Goal: Information Seeking & Learning: Learn about a topic

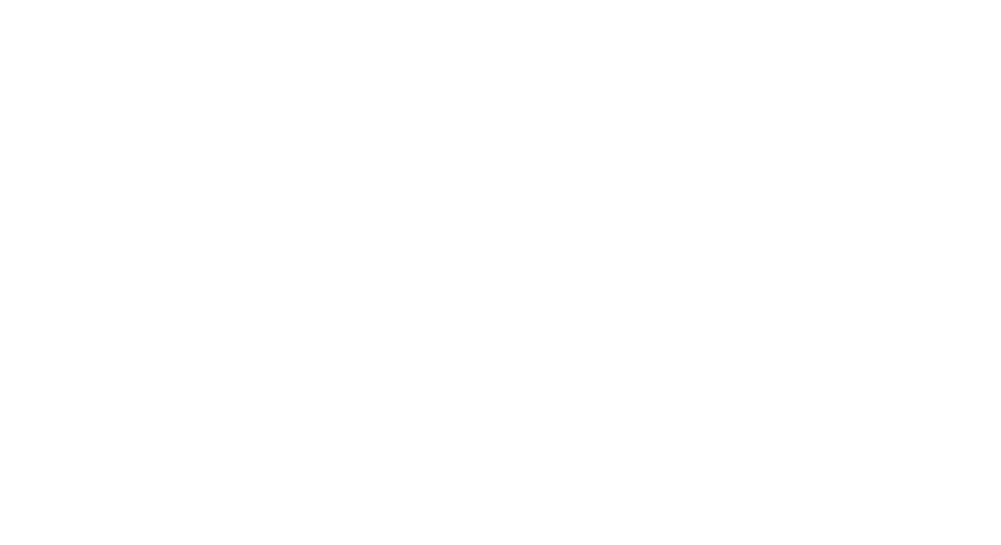
click at [509, 74] on div at bounding box center [500, 272] width 1001 height 545
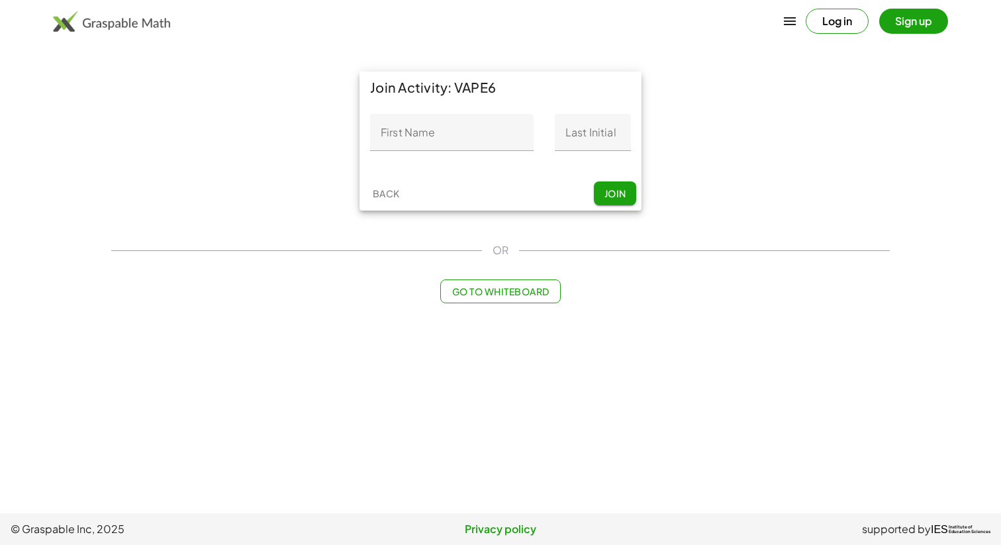
click at [401, 131] on input "First Name" at bounding box center [451, 132] width 163 height 37
type input "***"
click at [613, 130] on input "Last Initial" at bounding box center [593, 132] width 76 height 37
type input "*"
click at [604, 190] on span "Join" at bounding box center [615, 193] width 22 height 12
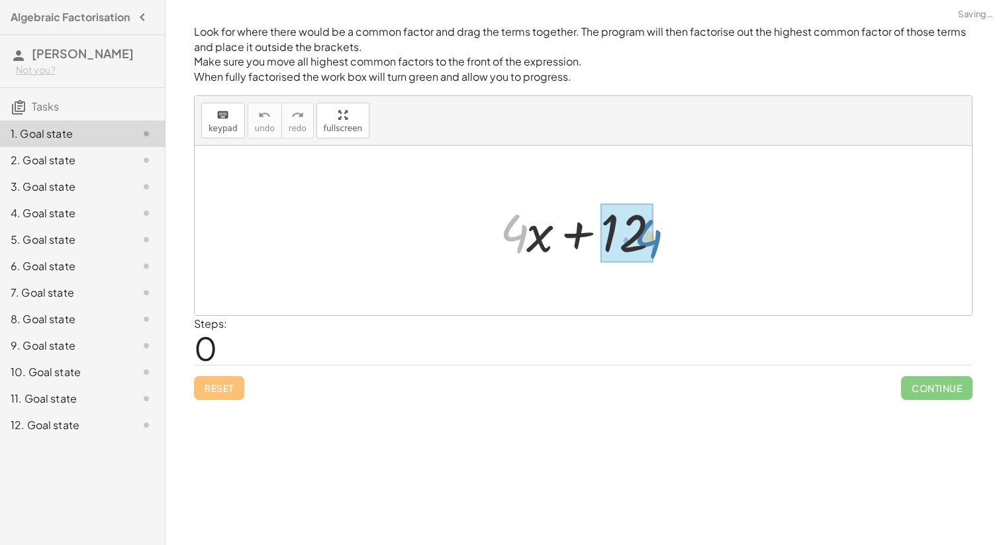
drag, startPoint x: 522, startPoint y: 244, endPoint x: 641, endPoint y: 248, distance: 119.2
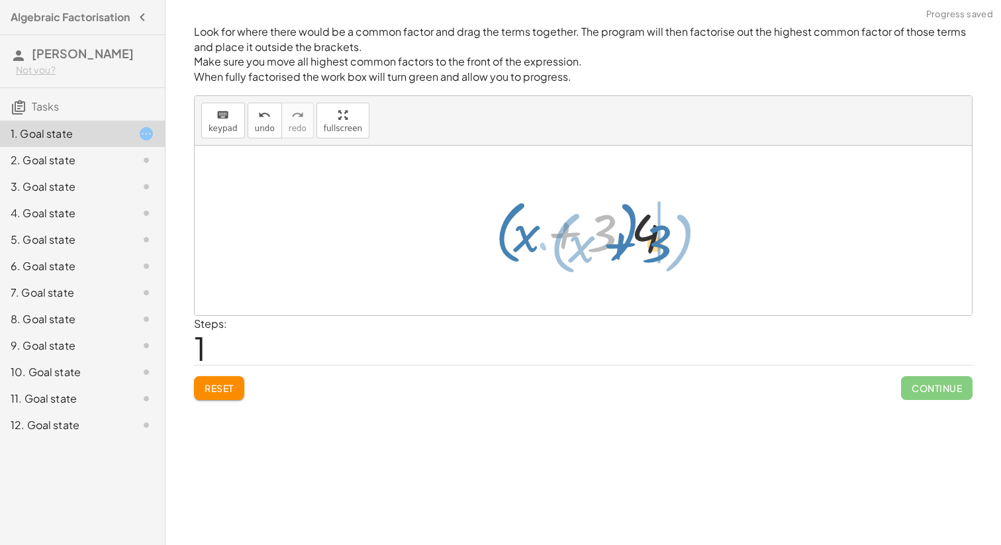
drag, startPoint x: 602, startPoint y: 236, endPoint x: 657, endPoint y: 248, distance: 56.2
click at [657, 248] on div at bounding box center [587, 231] width 199 height 76
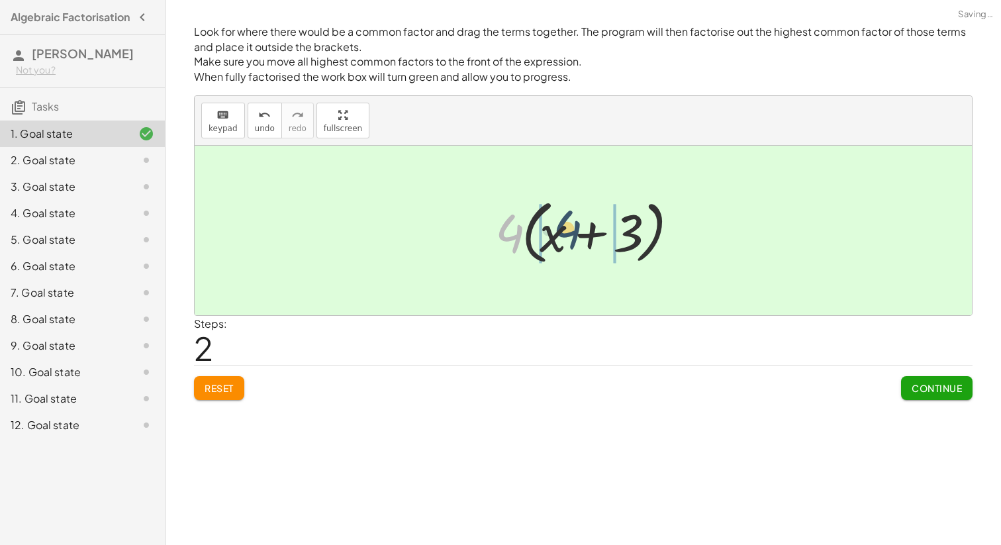
drag, startPoint x: 508, startPoint y: 246, endPoint x: 547, endPoint y: 244, distance: 39.1
click at [551, 242] on div at bounding box center [587, 231] width 199 height 76
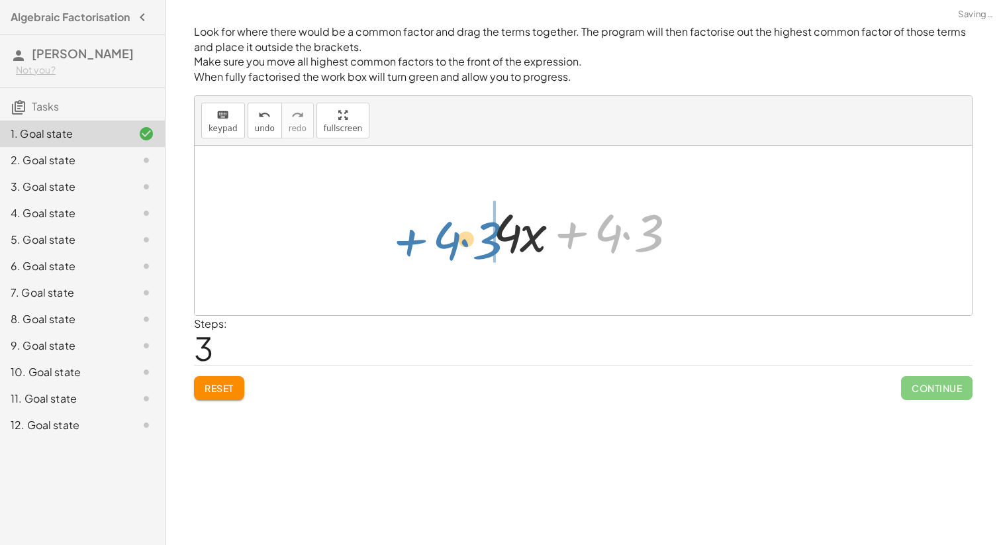
drag, startPoint x: 583, startPoint y: 236, endPoint x: 414, endPoint y: 243, distance: 169.6
click at [414, 243] on div "+ · 4 · x + 12 + · 4 · x + · 4 · 3 · ( + x + 3 ) · 4 · 4 · ( + x + 3 ) + · 4 · …" at bounding box center [583, 230] width 777 height 169
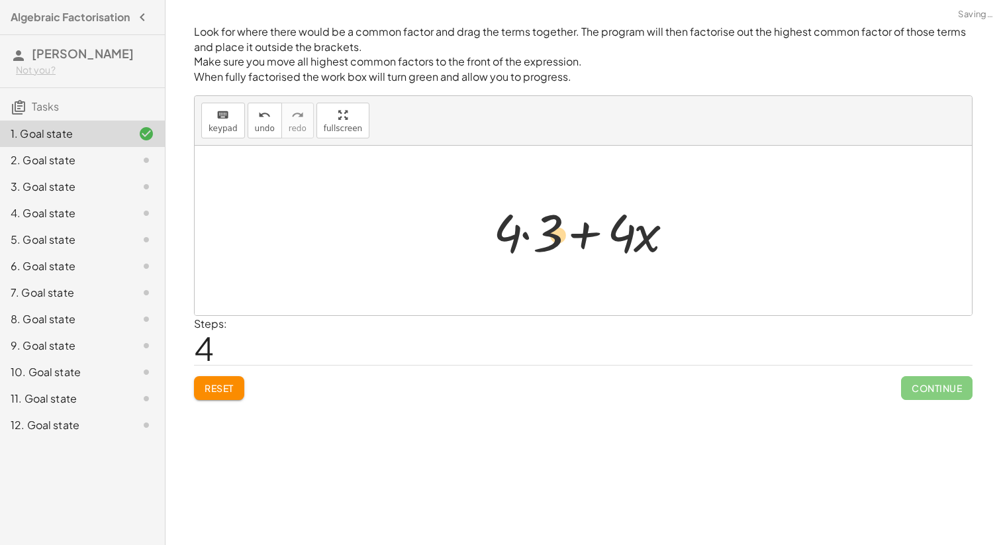
drag, startPoint x: 639, startPoint y: 230, endPoint x: 553, endPoint y: 234, distance: 86.1
click at [553, 234] on div at bounding box center [587, 231] width 203 height 68
drag, startPoint x: 655, startPoint y: 231, endPoint x: 526, endPoint y: 229, distance: 129.1
click at [526, 229] on div at bounding box center [587, 231] width 203 height 68
drag, startPoint x: 613, startPoint y: 232, endPoint x: 600, endPoint y: 233, distance: 13.3
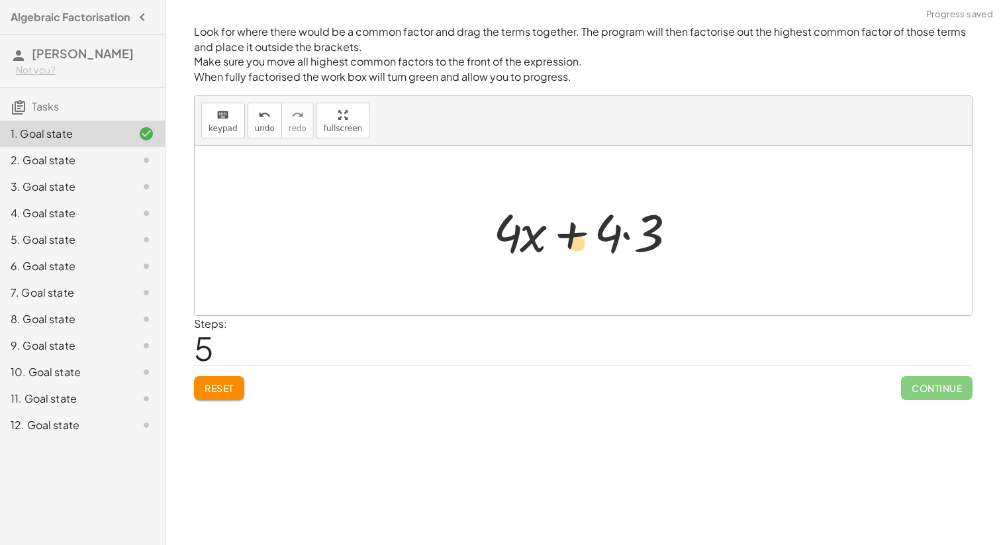
click at [596, 233] on div at bounding box center [587, 231] width 203 height 68
drag, startPoint x: 613, startPoint y: 230, endPoint x: 569, endPoint y: 234, distance: 44.5
click at [569, 234] on div at bounding box center [587, 231] width 203 height 68
drag, startPoint x: 607, startPoint y: 232, endPoint x: 517, endPoint y: 239, distance: 90.3
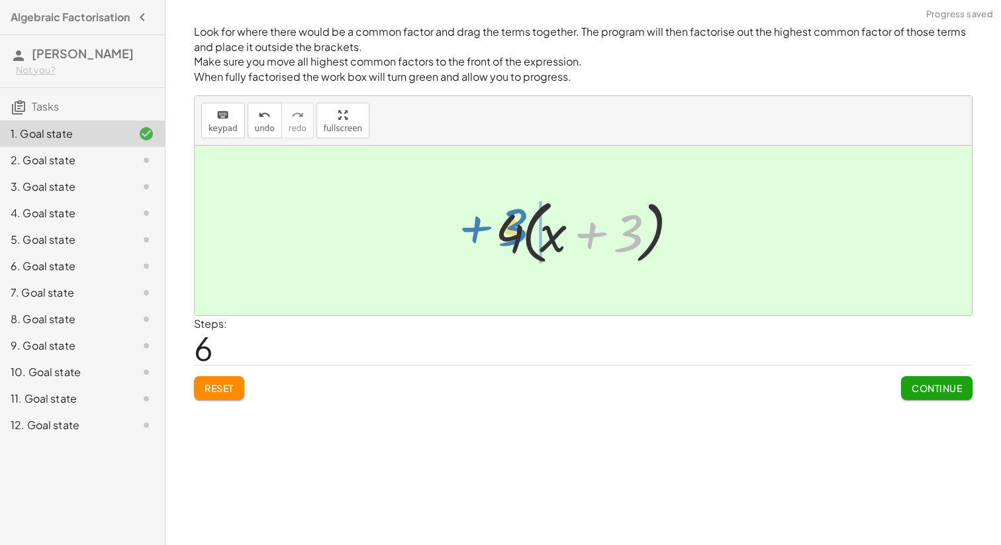
drag, startPoint x: 624, startPoint y: 236, endPoint x: 512, endPoint y: 230, distance: 112.0
click at [512, 230] on div at bounding box center [587, 231] width 199 height 76
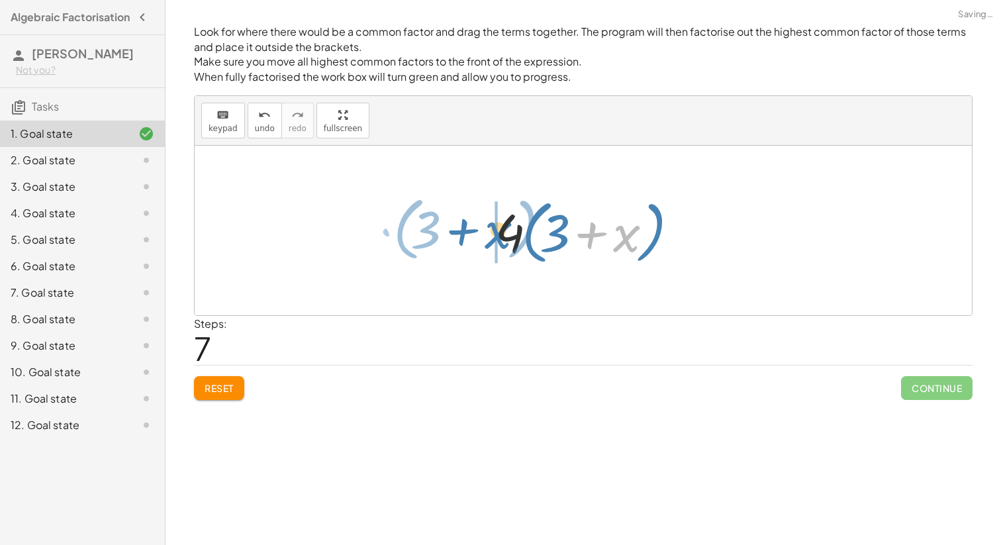
drag, startPoint x: 628, startPoint y: 232, endPoint x: 504, endPoint y: 230, distance: 124.5
click at [503, 230] on div at bounding box center [587, 231] width 199 height 76
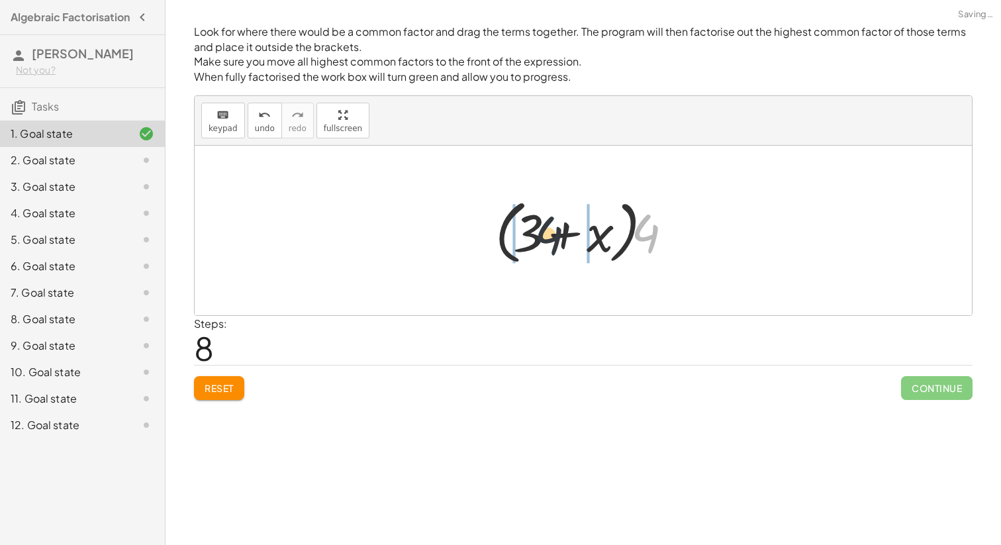
drag, startPoint x: 652, startPoint y: 232, endPoint x: 529, endPoint y: 238, distance: 123.2
click at [529, 238] on div at bounding box center [587, 231] width 199 height 76
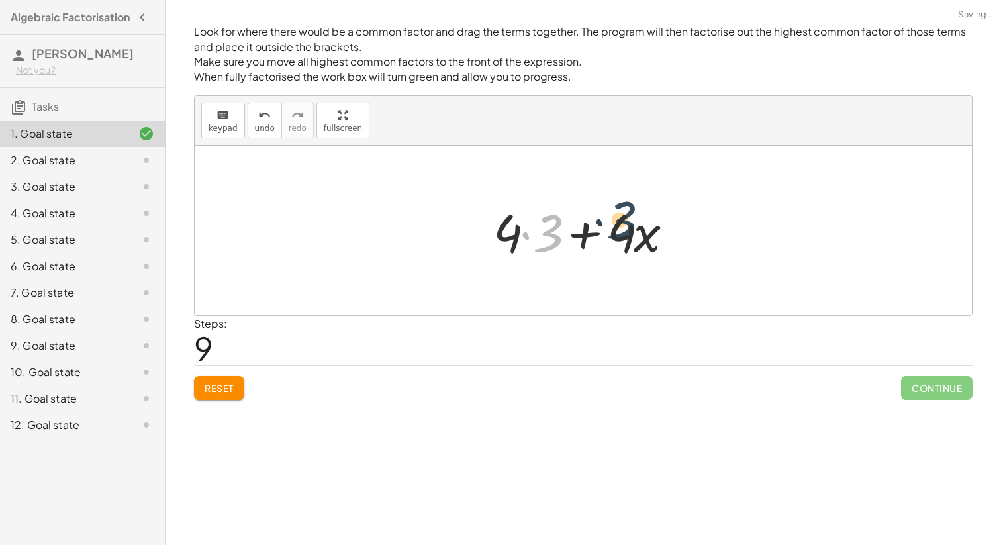
drag, startPoint x: 547, startPoint y: 232, endPoint x: 613, endPoint y: 226, distance: 65.9
click at [613, 226] on div at bounding box center [587, 231] width 203 height 68
drag, startPoint x: 624, startPoint y: 242, endPoint x: 546, endPoint y: 236, distance: 77.7
click at [547, 237] on div at bounding box center [587, 231] width 203 height 68
drag, startPoint x: 642, startPoint y: 244, endPoint x: 552, endPoint y: 240, distance: 90.1
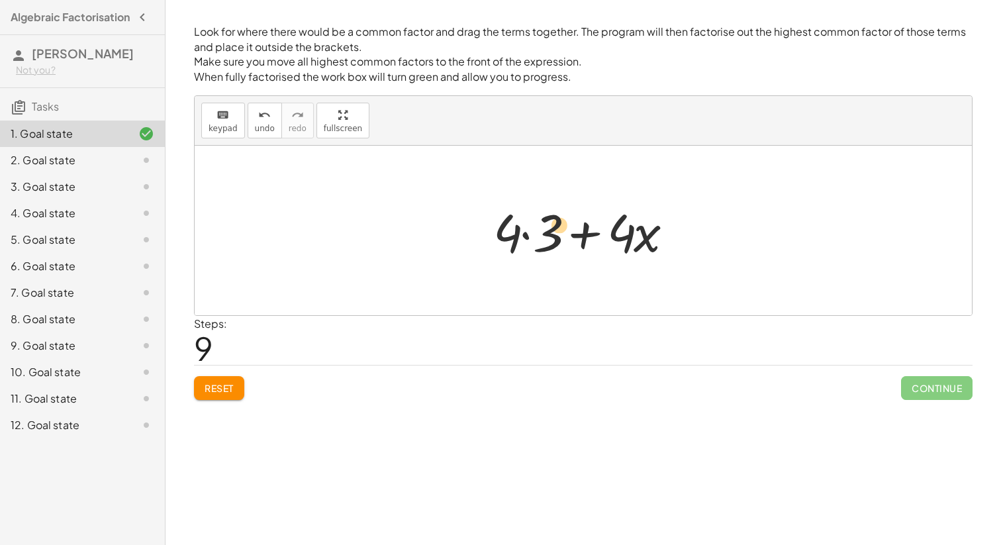
click at [552, 240] on div at bounding box center [587, 231] width 203 height 68
drag, startPoint x: 645, startPoint y: 237, endPoint x: 604, endPoint y: 238, distance: 41.0
click at [604, 238] on div at bounding box center [587, 231] width 203 height 68
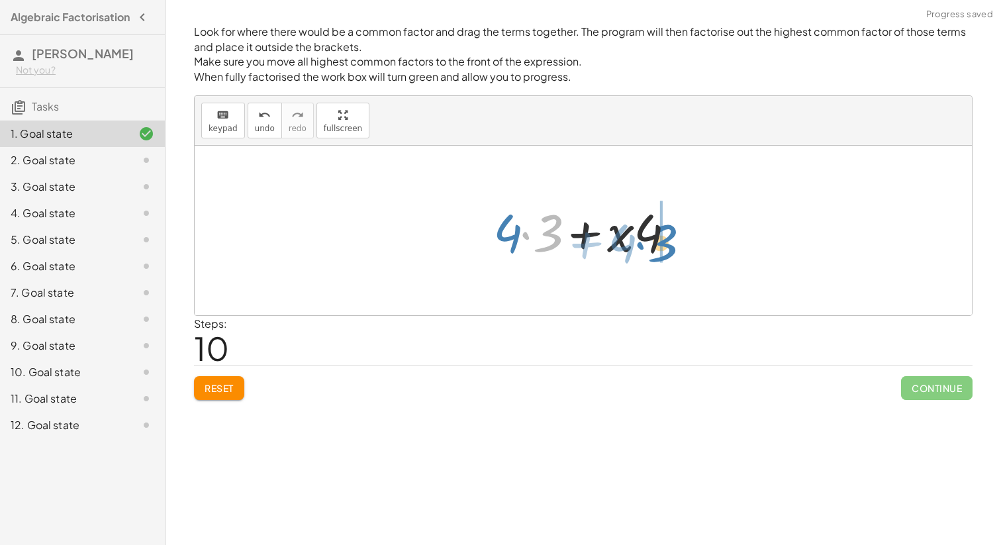
drag, startPoint x: 553, startPoint y: 226, endPoint x: 669, endPoint y: 236, distance: 115.6
click at [669, 236] on div at bounding box center [587, 231] width 203 height 68
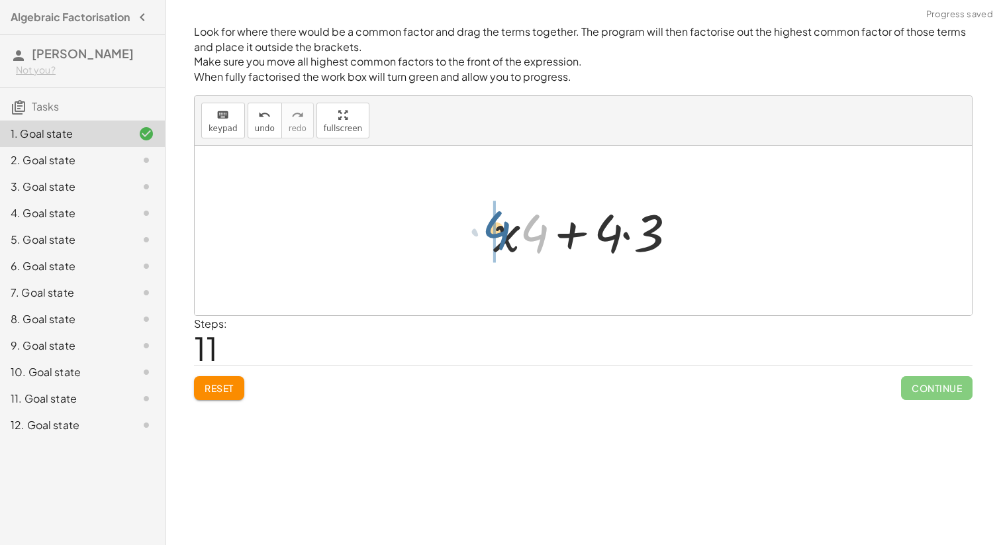
drag, startPoint x: 532, startPoint y: 234, endPoint x: 491, endPoint y: 233, distance: 40.4
click at [491, 233] on div at bounding box center [587, 231] width 203 height 68
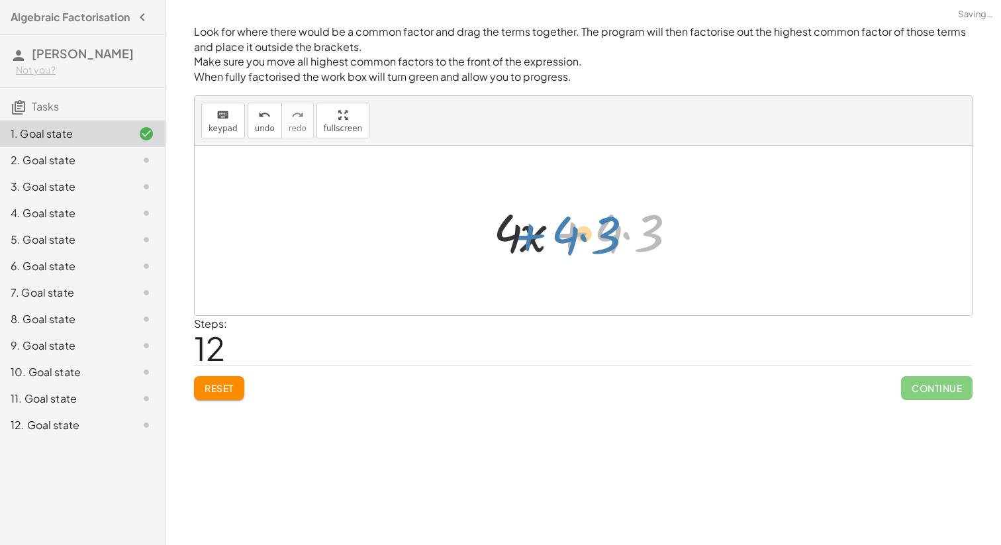
drag, startPoint x: 571, startPoint y: 237, endPoint x: 524, endPoint y: 239, distance: 47.0
click at [524, 239] on div at bounding box center [587, 231] width 203 height 68
drag, startPoint x: 541, startPoint y: 233, endPoint x: 637, endPoint y: 228, distance: 96.1
click at [636, 228] on div at bounding box center [587, 231] width 203 height 68
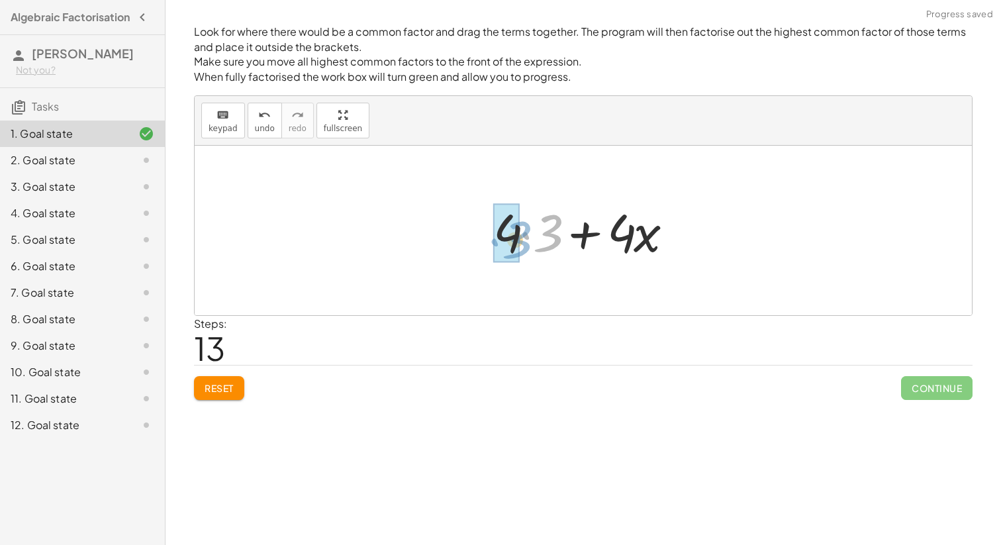
drag, startPoint x: 545, startPoint y: 234, endPoint x: 513, endPoint y: 240, distance: 32.2
drag, startPoint x: 641, startPoint y: 248, endPoint x: 529, endPoint y: 240, distance: 112.8
click at [529, 240] on div at bounding box center [588, 231] width 190 height 68
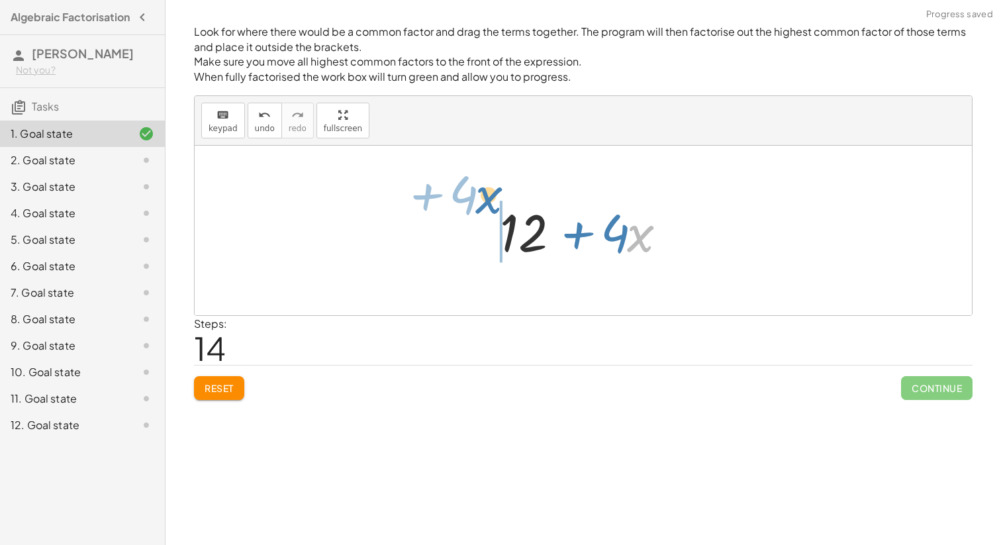
drag, startPoint x: 637, startPoint y: 232, endPoint x: 490, endPoint y: 205, distance: 149.5
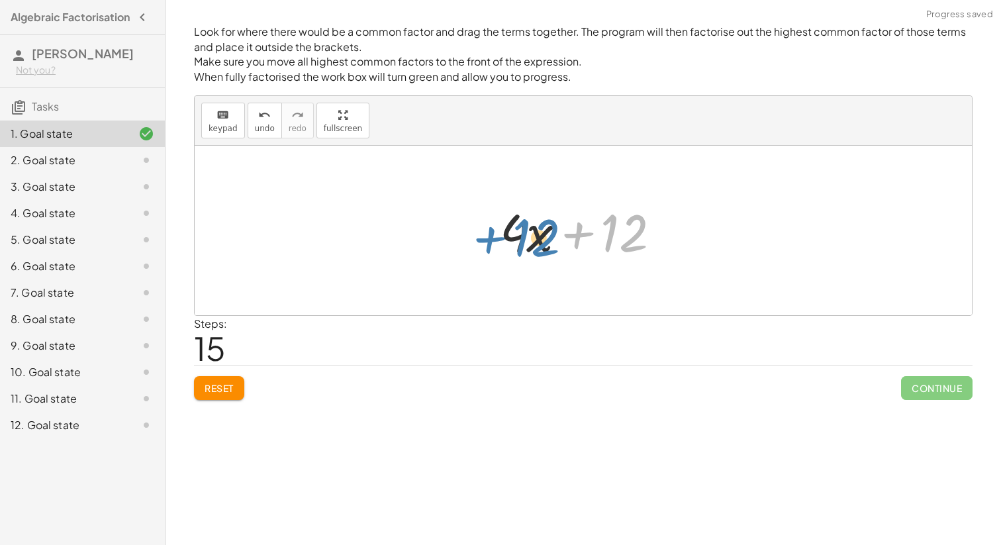
drag, startPoint x: 614, startPoint y: 230, endPoint x: 526, endPoint y: 235, distance: 88.2
click at [526, 235] on div at bounding box center [588, 231] width 190 height 68
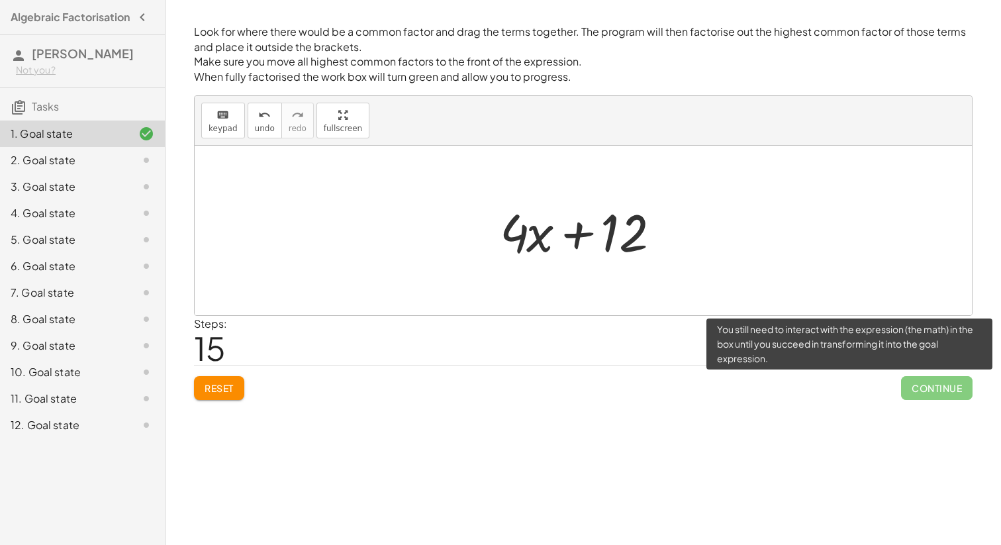
click at [919, 394] on span "Continue" at bounding box center [936, 388] width 71 height 24
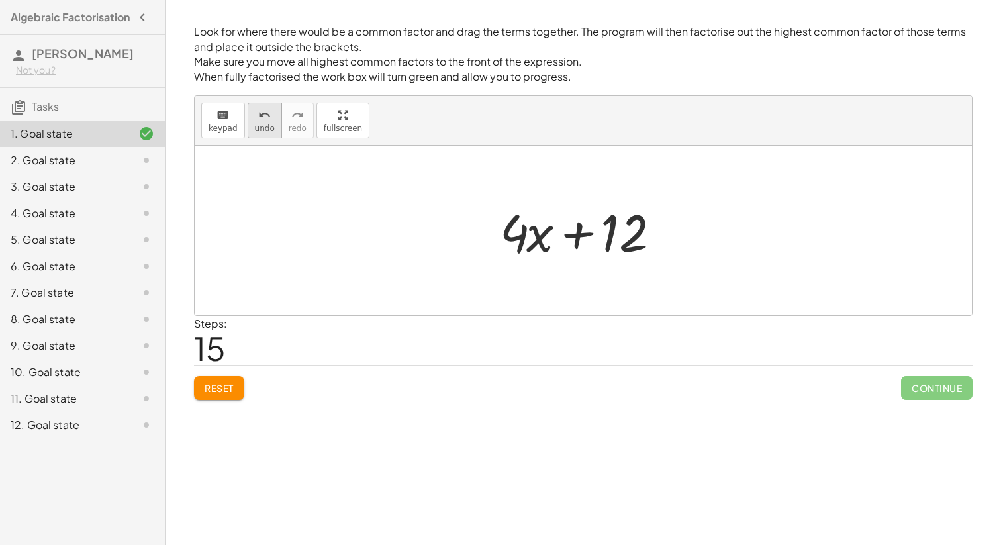
click at [255, 118] on div "undo" at bounding box center [265, 115] width 20 height 16
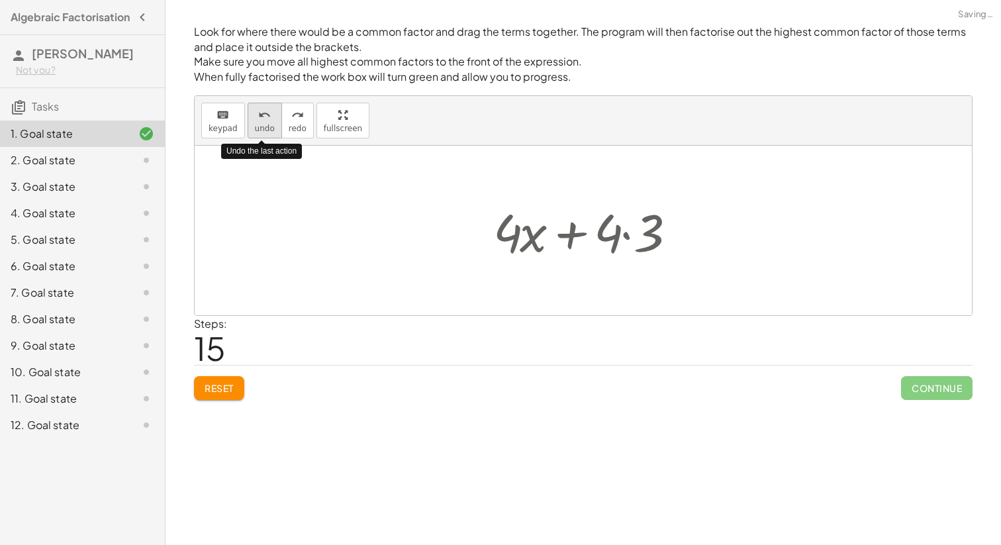
click at [255, 118] on div "undo" at bounding box center [265, 115] width 20 height 16
click at [252, 118] on button "undo undo" at bounding box center [265, 121] width 34 height 36
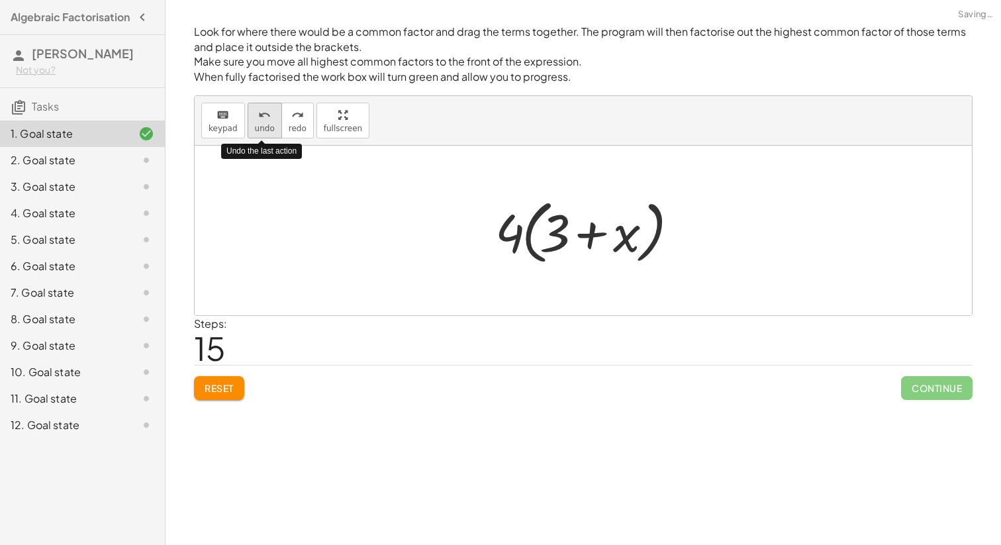
click at [255, 118] on div "undo" at bounding box center [265, 115] width 20 height 16
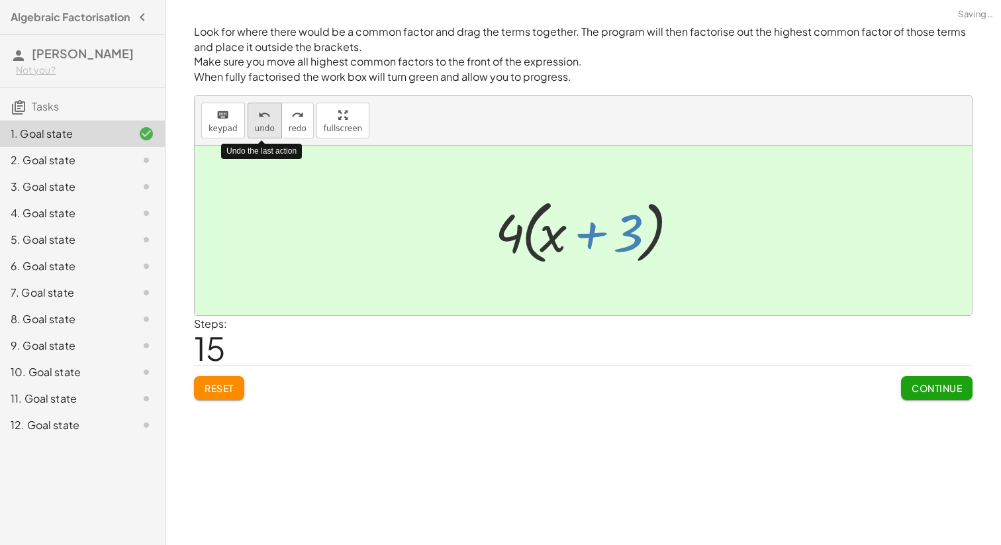
click at [255, 118] on div "undo" at bounding box center [265, 115] width 20 height 16
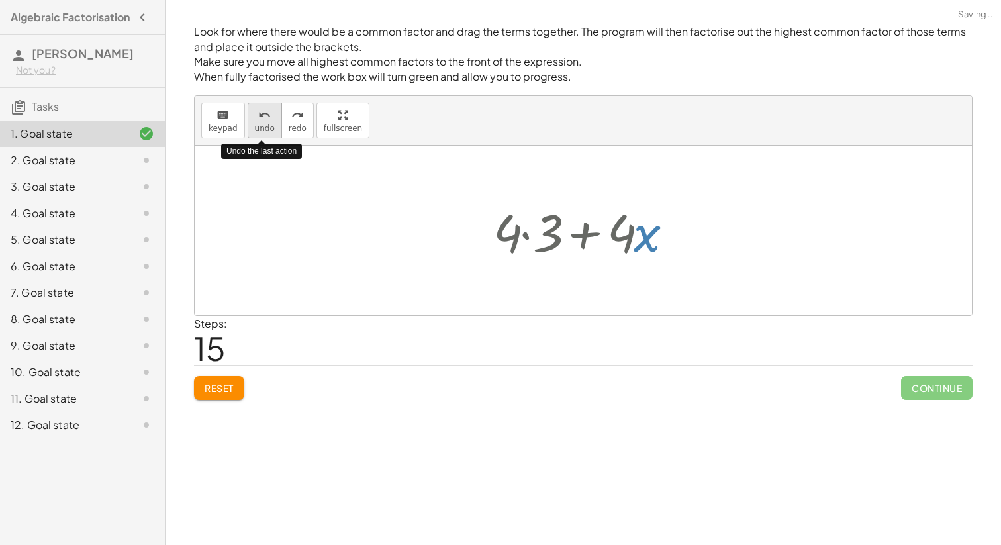
click at [255, 118] on div "undo" at bounding box center [265, 115] width 20 height 16
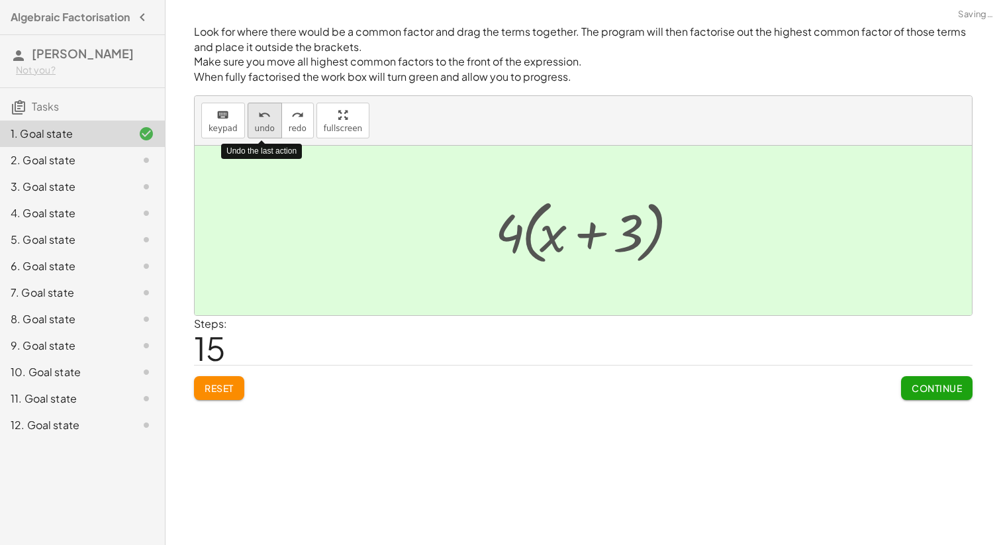
click at [255, 118] on div "undo" at bounding box center [265, 115] width 20 height 16
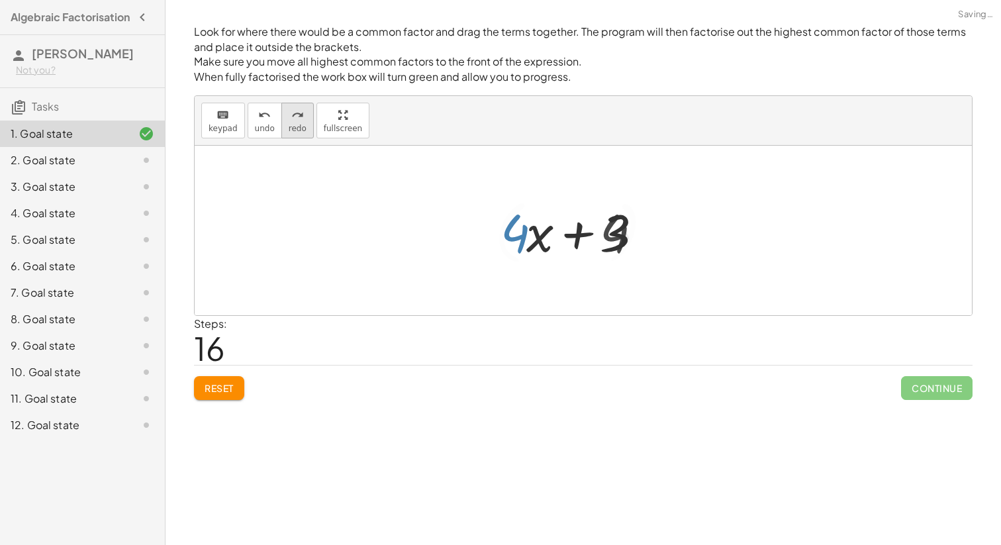
click at [285, 121] on button "redo redo" at bounding box center [297, 121] width 32 height 36
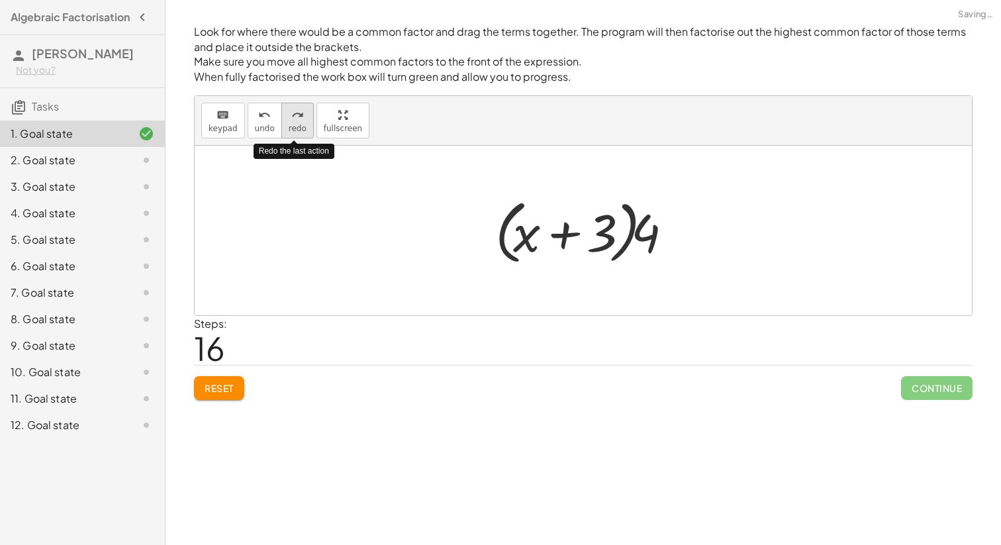
click at [285, 121] on button "redo redo" at bounding box center [297, 121] width 32 height 36
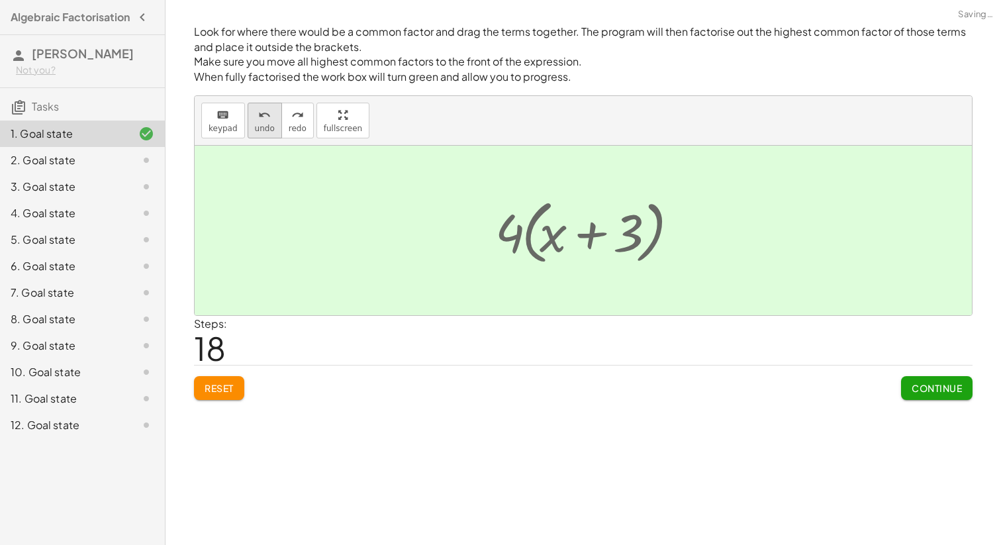
click at [255, 118] on div "undo" at bounding box center [265, 115] width 20 height 16
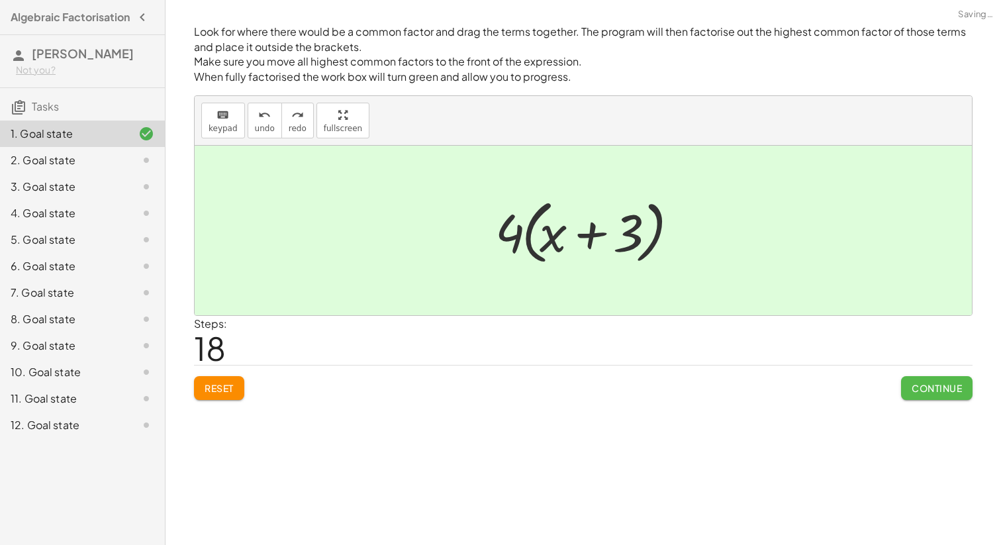
click at [927, 385] on span "Continue" at bounding box center [936, 388] width 50 height 12
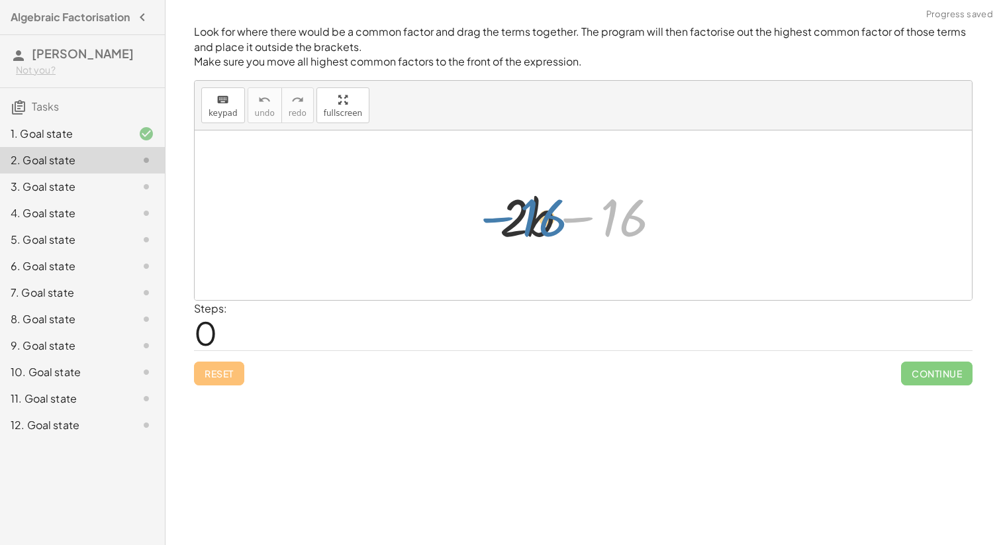
drag, startPoint x: 611, startPoint y: 220, endPoint x: 521, endPoint y: 221, distance: 90.0
click at [522, 221] on div at bounding box center [588, 215] width 190 height 68
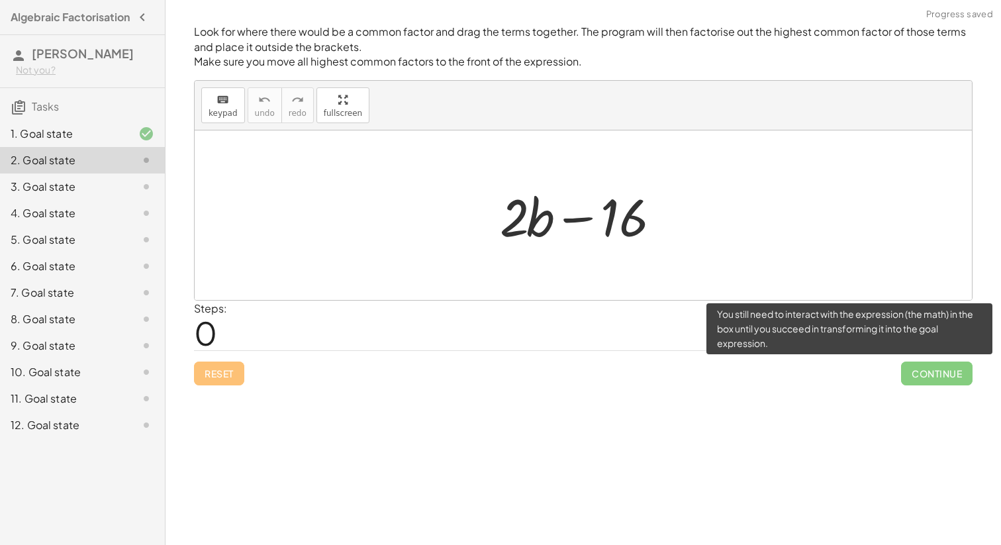
click at [915, 384] on span "Continue" at bounding box center [936, 373] width 71 height 24
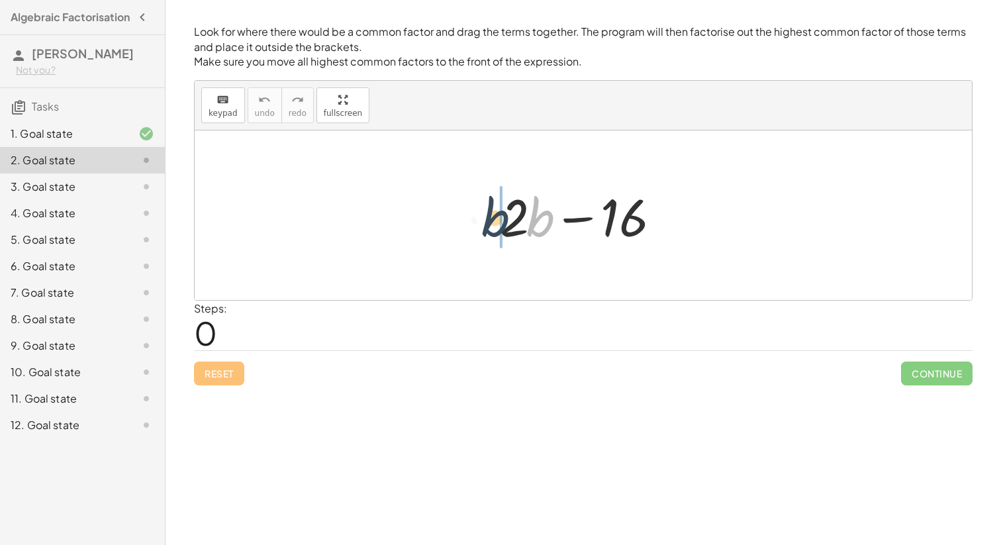
drag, startPoint x: 535, startPoint y: 212, endPoint x: 491, endPoint y: 212, distance: 43.7
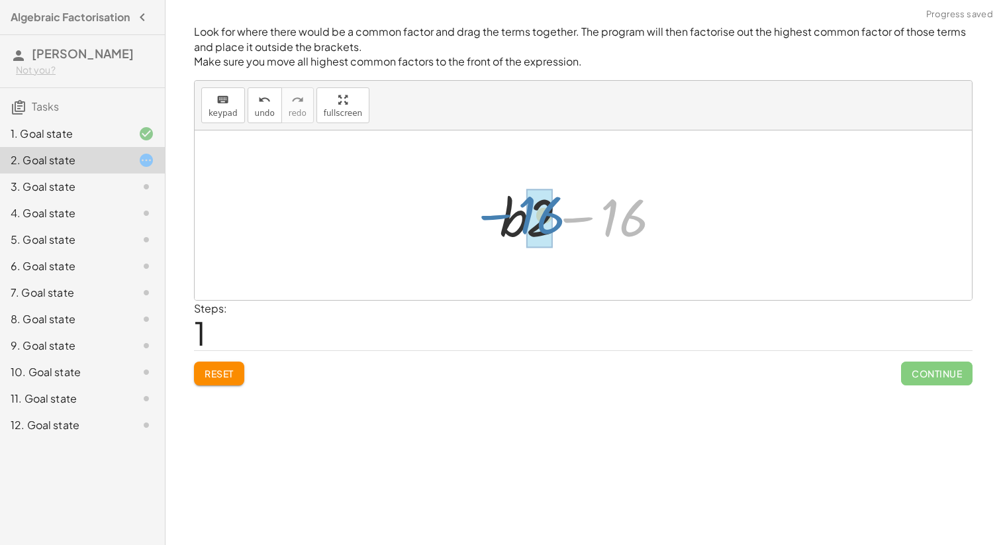
drag, startPoint x: 608, startPoint y: 228, endPoint x: 524, endPoint y: 226, distance: 83.4
click at [524, 226] on div at bounding box center [588, 215] width 190 height 68
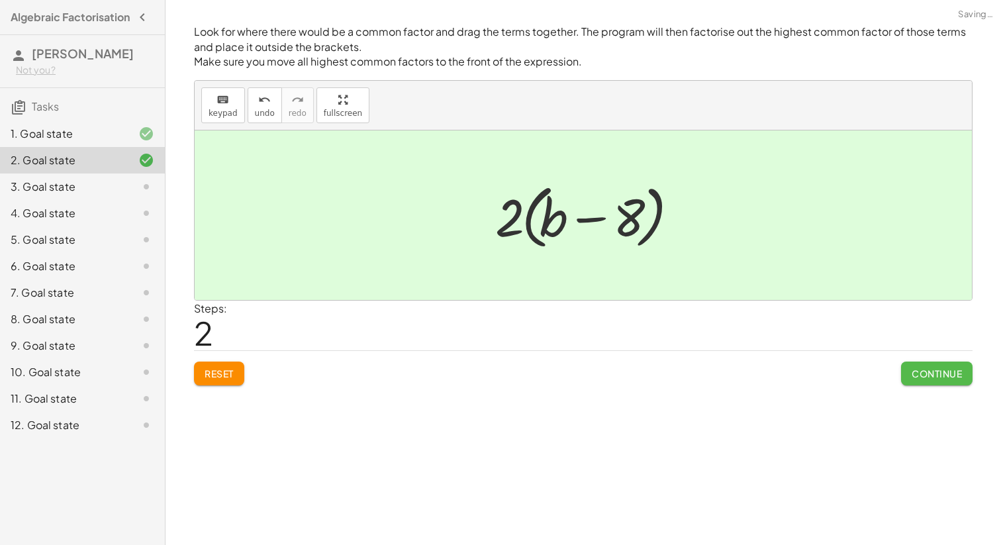
click at [915, 375] on span "Continue" at bounding box center [936, 373] width 50 height 12
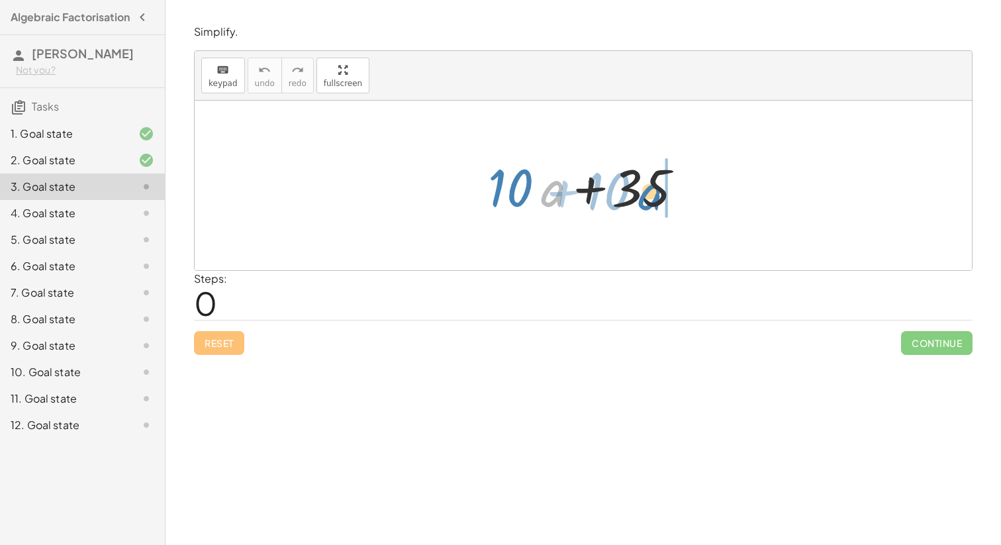
drag, startPoint x: 553, startPoint y: 191, endPoint x: 651, endPoint y: 193, distance: 97.3
click at [651, 194] on div at bounding box center [587, 186] width 213 height 68
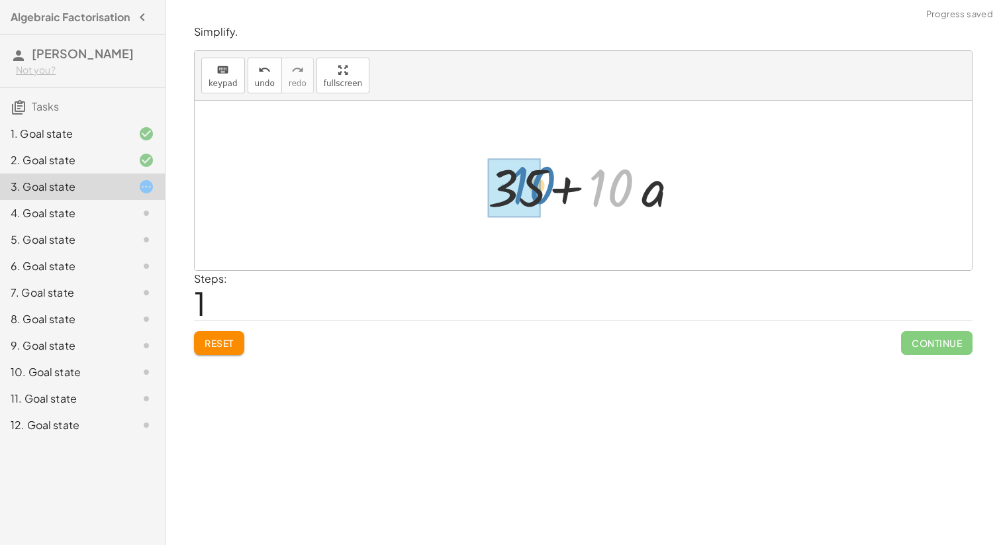
drag, startPoint x: 615, startPoint y: 193, endPoint x: 535, endPoint y: 192, distance: 79.4
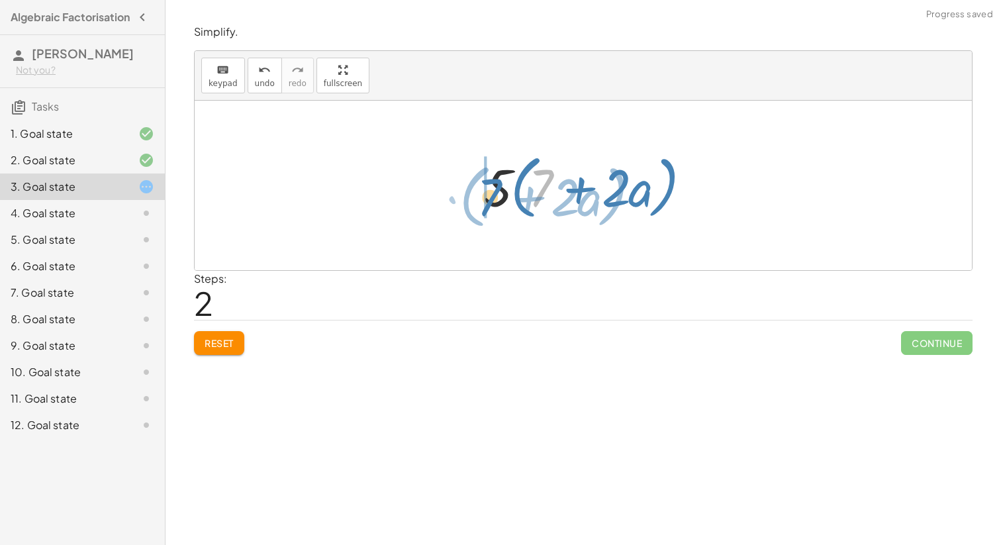
drag, startPoint x: 537, startPoint y: 185, endPoint x: 477, endPoint y: 192, distance: 60.0
click at [477, 192] on div at bounding box center [588, 186] width 222 height 76
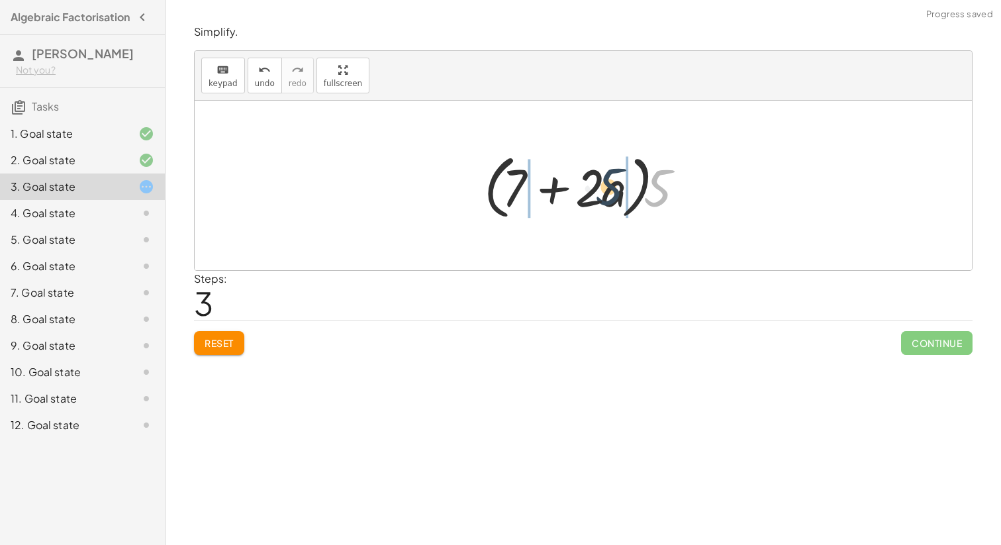
drag, startPoint x: 653, startPoint y: 195, endPoint x: 601, endPoint y: 193, distance: 52.3
click at [601, 193] on div at bounding box center [588, 186] width 222 height 76
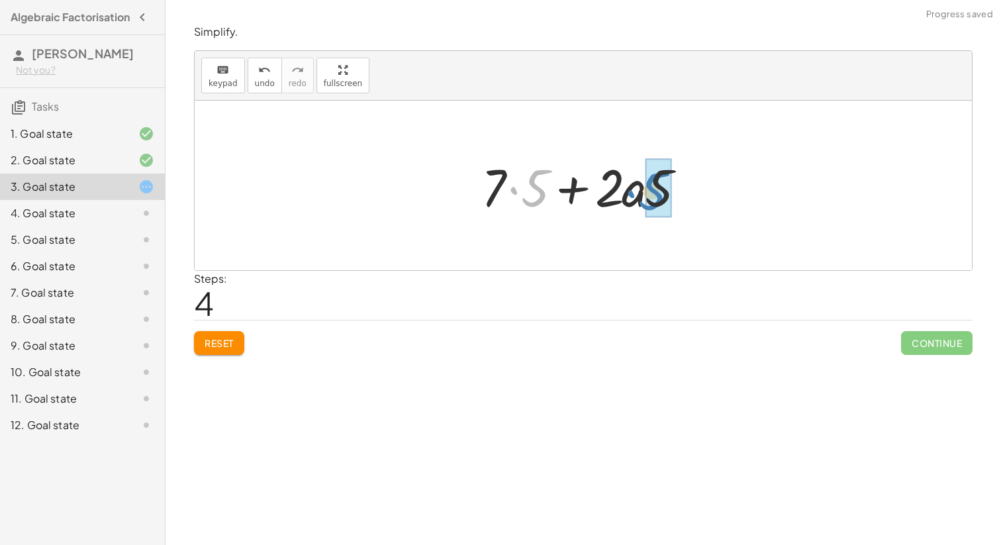
drag, startPoint x: 535, startPoint y: 189, endPoint x: 656, endPoint y: 191, distance: 120.5
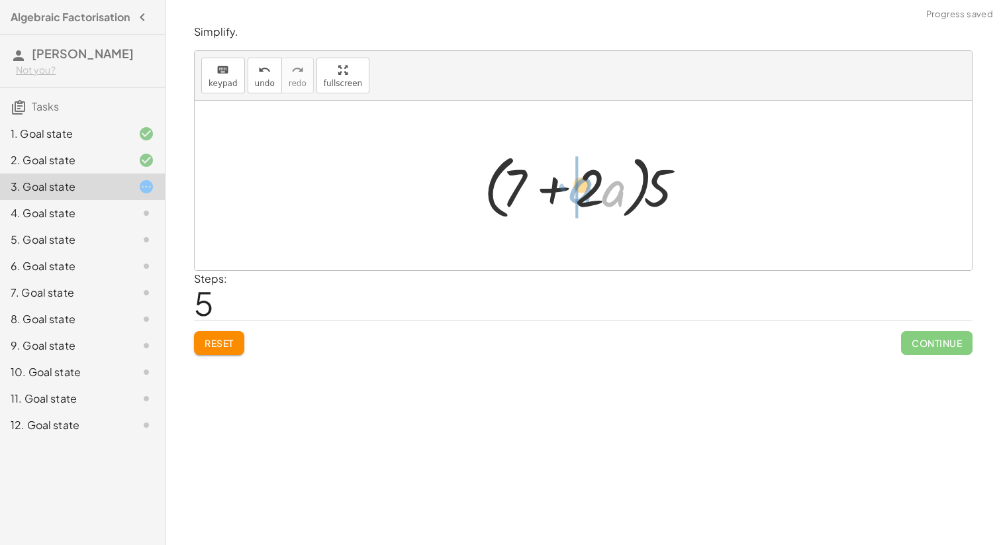
drag, startPoint x: 607, startPoint y: 188, endPoint x: 575, endPoint y: 185, distance: 32.6
drag, startPoint x: 516, startPoint y: 195, endPoint x: 626, endPoint y: 198, distance: 110.6
drag, startPoint x: 540, startPoint y: 179, endPoint x: 508, endPoint y: 184, distance: 32.9
click at [508, 184] on div at bounding box center [588, 186] width 222 height 76
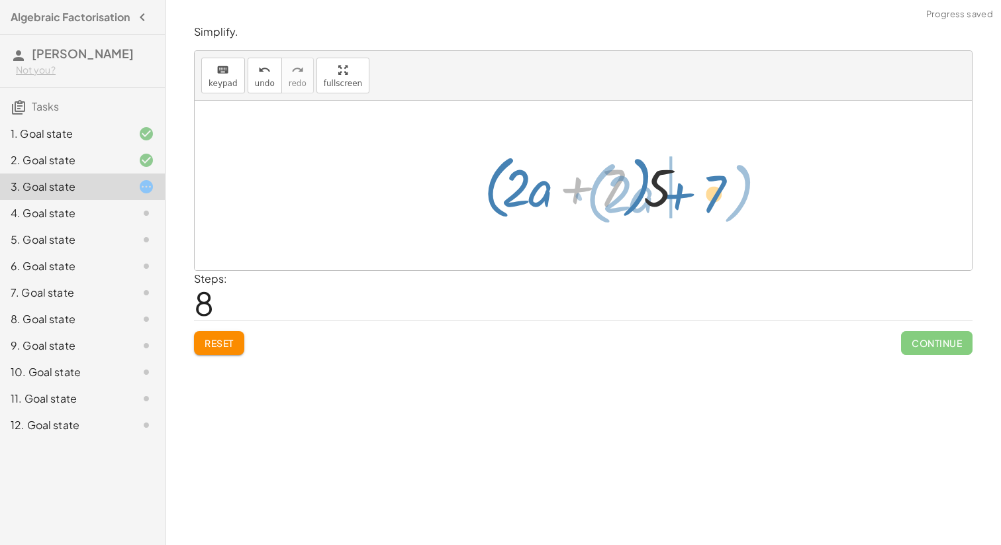
drag, startPoint x: 620, startPoint y: 185, endPoint x: 684, endPoint y: 199, distance: 65.8
click at [685, 199] on div at bounding box center [588, 186] width 222 height 76
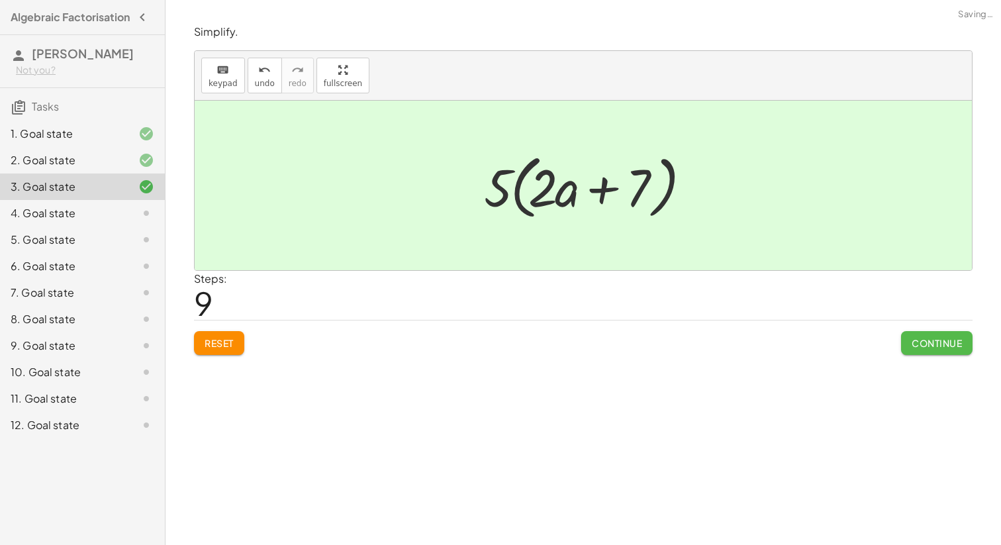
click at [948, 351] on button "Continue" at bounding box center [936, 343] width 71 height 24
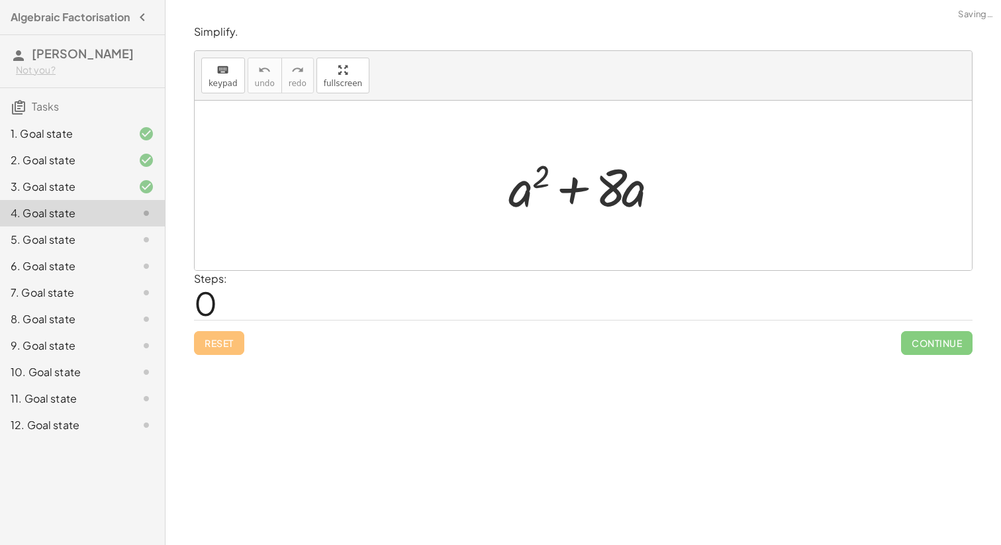
click at [545, 187] on div at bounding box center [588, 186] width 173 height 68
drag, startPoint x: 599, startPoint y: 188, endPoint x: 488, endPoint y: 189, distance: 110.5
click at [488, 189] on div "· 8 + · a + a 2 + · 8 · a" at bounding box center [583, 185] width 190 height 75
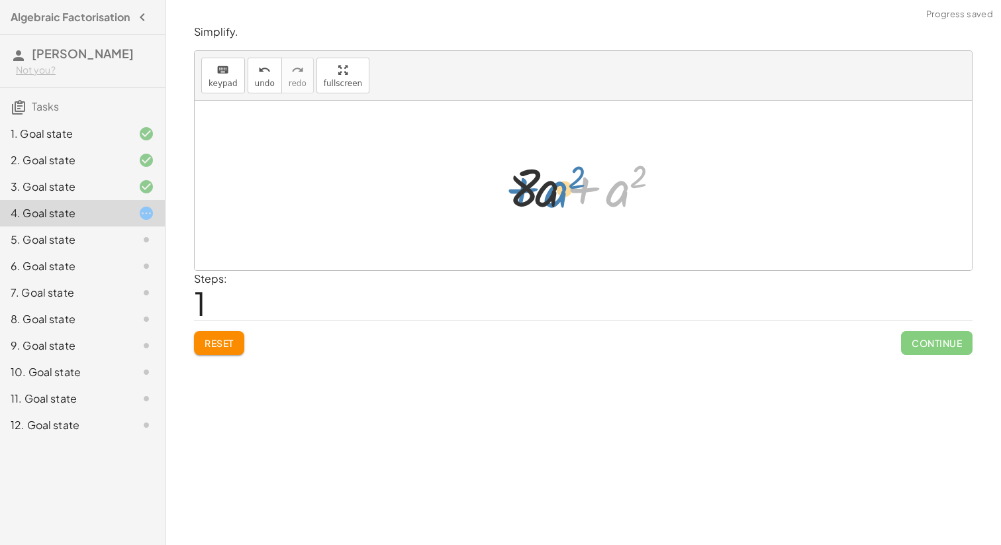
drag, startPoint x: 627, startPoint y: 192, endPoint x: 566, endPoint y: 193, distance: 61.6
click at [566, 193] on div at bounding box center [588, 186] width 173 height 68
drag, startPoint x: 543, startPoint y: 193, endPoint x: 627, endPoint y: 195, distance: 83.4
drag, startPoint x: 643, startPoint y: 197, endPoint x: 537, endPoint y: 198, distance: 106.6
click at [537, 198] on div at bounding box center [588, 186] width 193 height 76
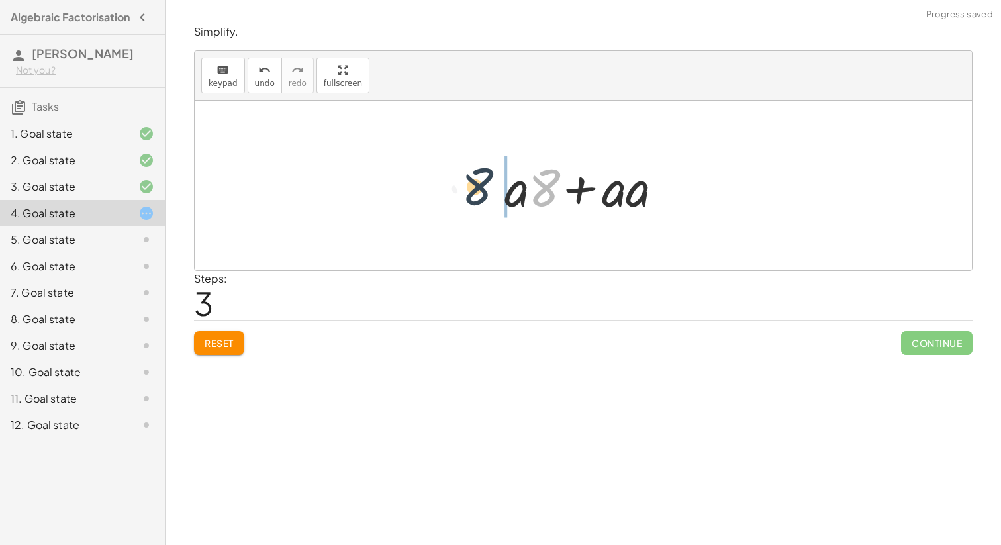
drag, startPoint x: 544, startPoint y: 192, endPoint x: 475, endPoint y: 191, distance: 69.5
drag, startPoint x: 610, startPoint y: 199, endPoint x: 543, endPoint y: 193, distance: 67.1
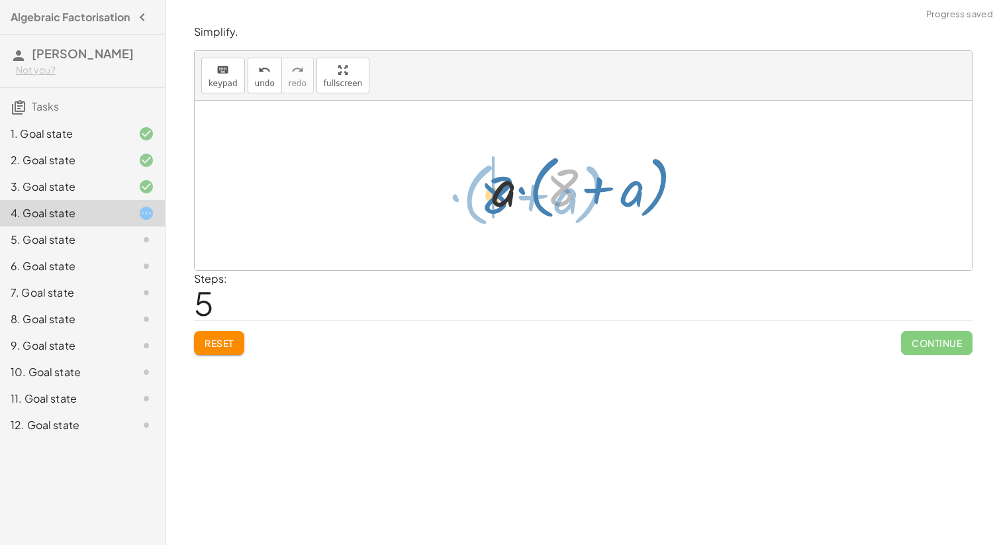
drag, startPoint x: 566, startPoint y: 191, endPoint x: 500, endPoint y: 197, distance: 66.5
click at [500, 197] on div at bounding box center [588, 186] width 206 height 76
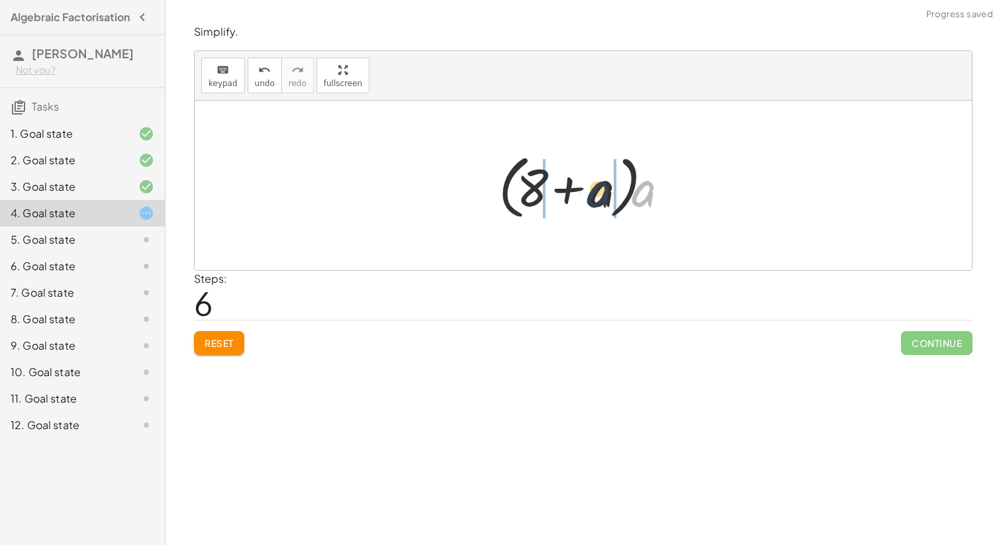
drag, startPoint x: 656, startPoint y: 199, endPoint x: 601, endPoint y: 199, distance: 54.9
click at [601, 199] on div at bounding box center [588, 186] width 193 height 76
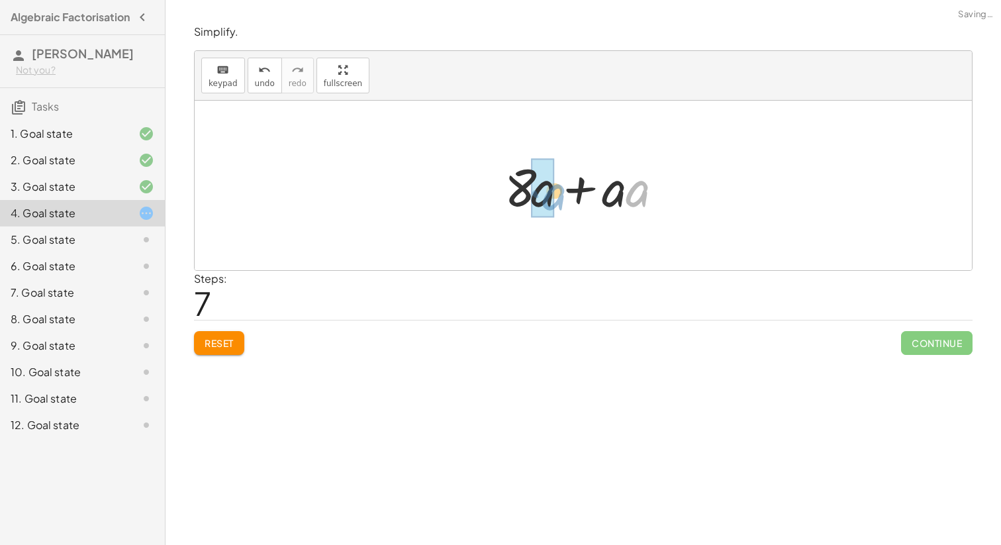
drag, startPoint x: 641, startPoint y: 193, endPoint x: 553, endPoint y: 198, distance: 88.2
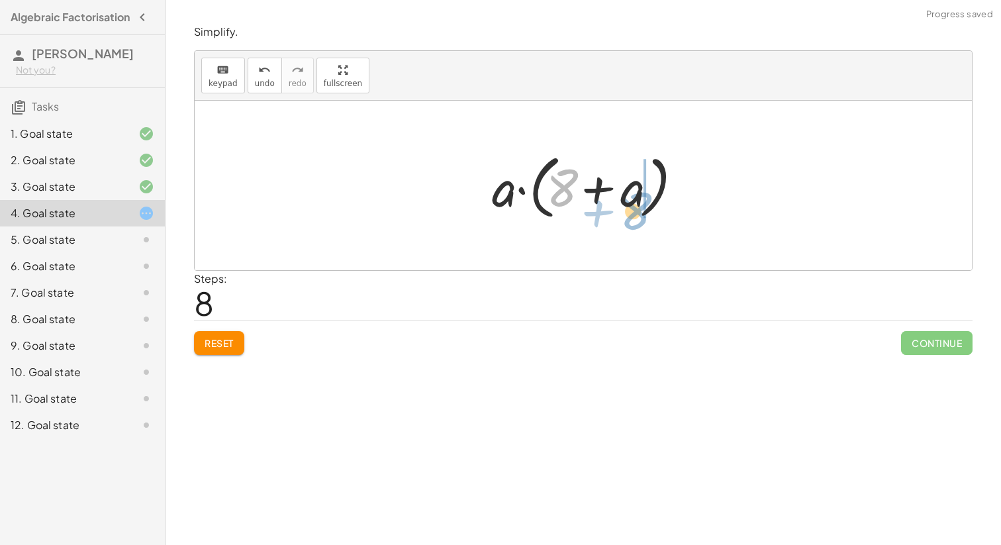
drag, startPoint x: 563, startPoint y: 182, endPoint x: 642, endPoint y: 195, distance: 79.8
click at [642, 195] on div at bounding box center [588, 186] width 206 height 76
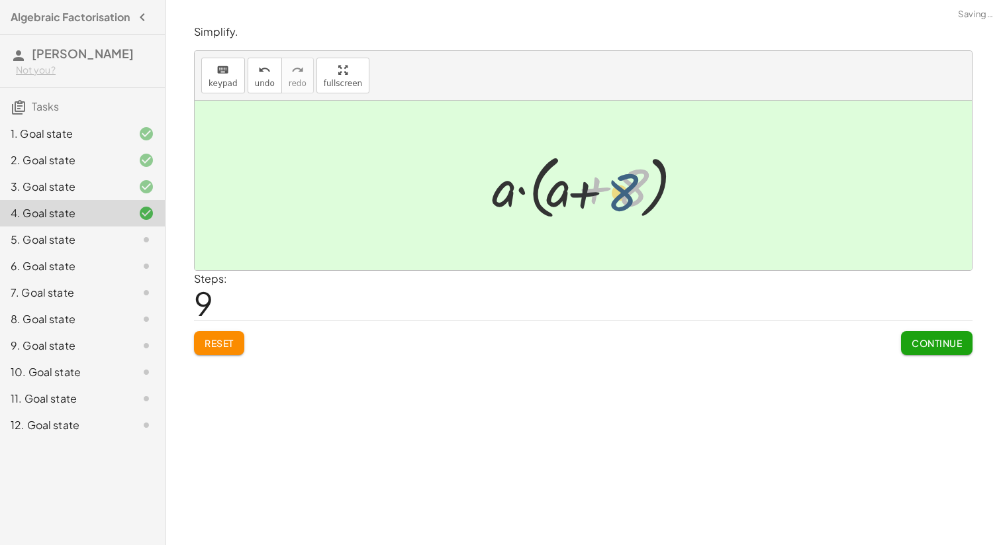
drag, startPoint x: 633, startPoint y: 180, endPoint x: 622, endPoint y: 185, distance: 12.2
click at [622, 185] on div at bounding box center [588, 186] width 206 height 76
click at [935, 334] on button "Continue" at bounding box center [936, 343] width 71 height 24
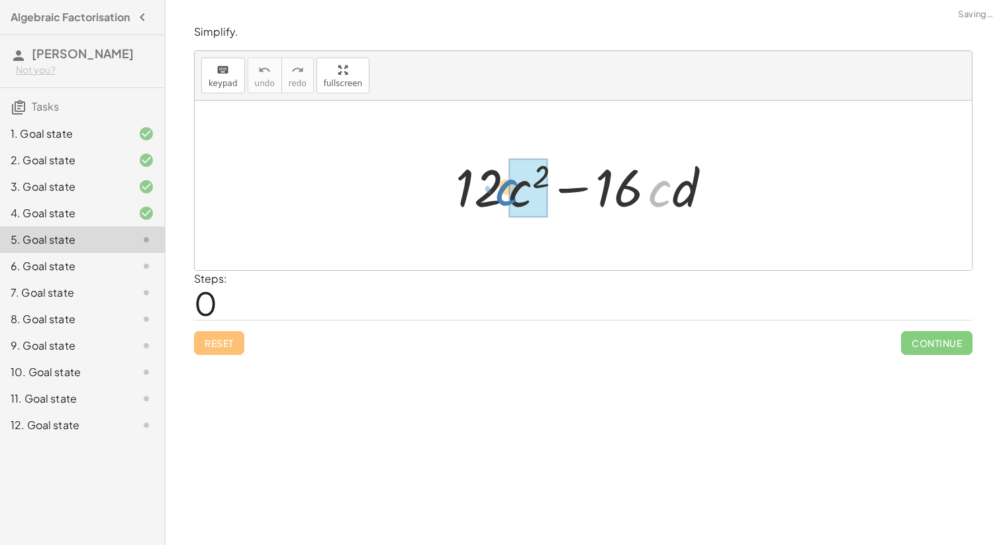
drag, startPoint x: 664, startPoint y: 188, endPoint x: 530, endPoint y: 193, distance: 134.4
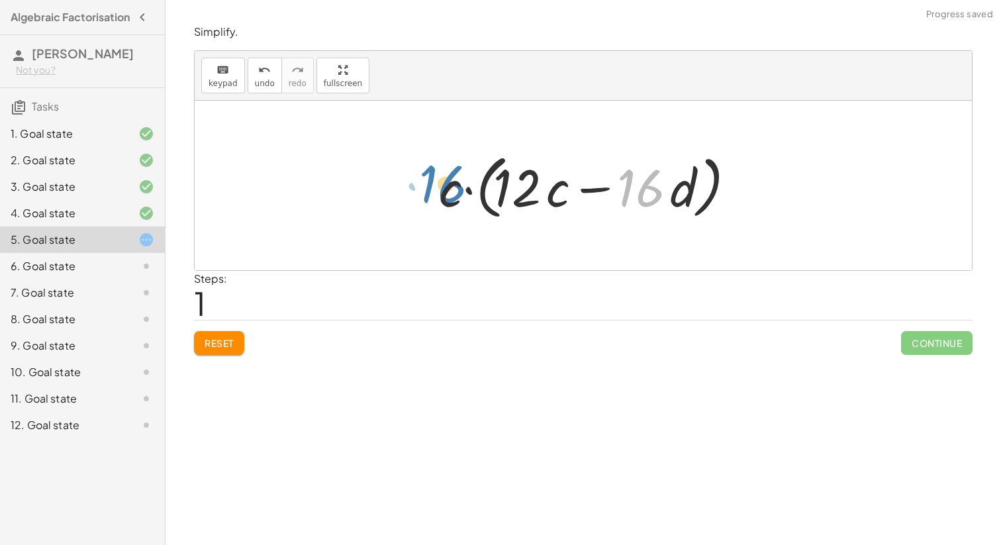
drag, startPoint x: 646, startPoint y: 180, endPoint x: 449, endPoint y: 177, distance: 197.3
click at [449, 177] on div at bounding box center [588, 186] width 312 height 76
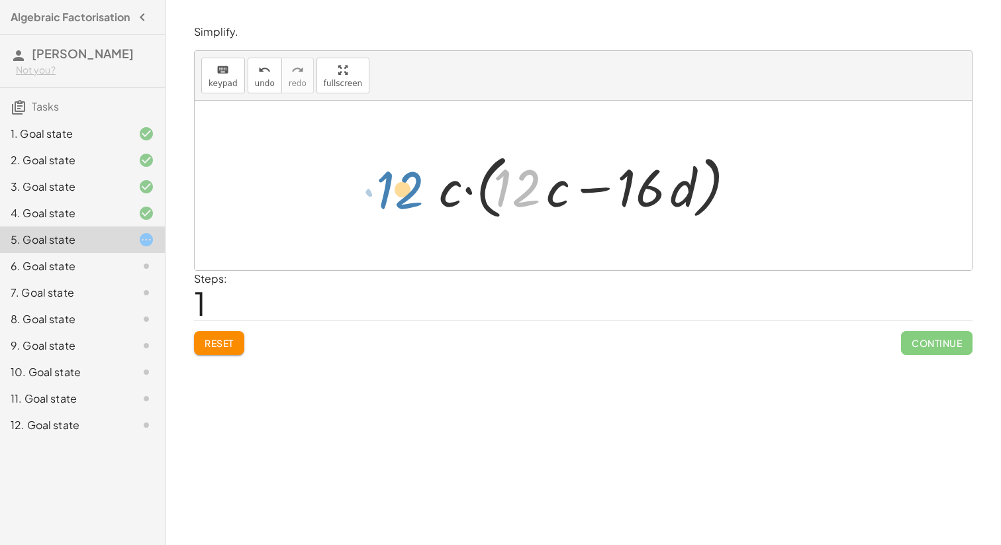
drag, startPoint x: 534, startPoint y: 192, endPoint x: 528, endPoint y: 197, distance: 8.5
click at [528, 197] on div at bounding box center [588, 186] width 312 height 76
drag, startPoint x: 559, startPoint y: 195, endPoint x: 467, endPoint y: 196, distance: 92.0
click at [467, 196] on div at bounding box center [588, 186] width 312 height 76
drag, startPoint x: 545, startPoint y: 187, endPoint x: 474, endPoint y: 196, distance: 72.1
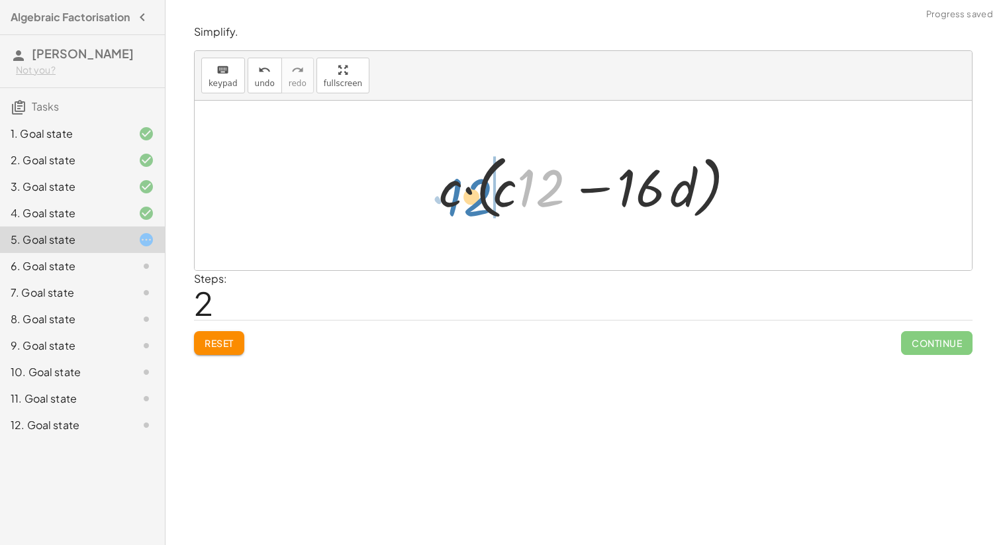
click at [474, 196] on div at bounding box center [588, 186] width 312 height 76
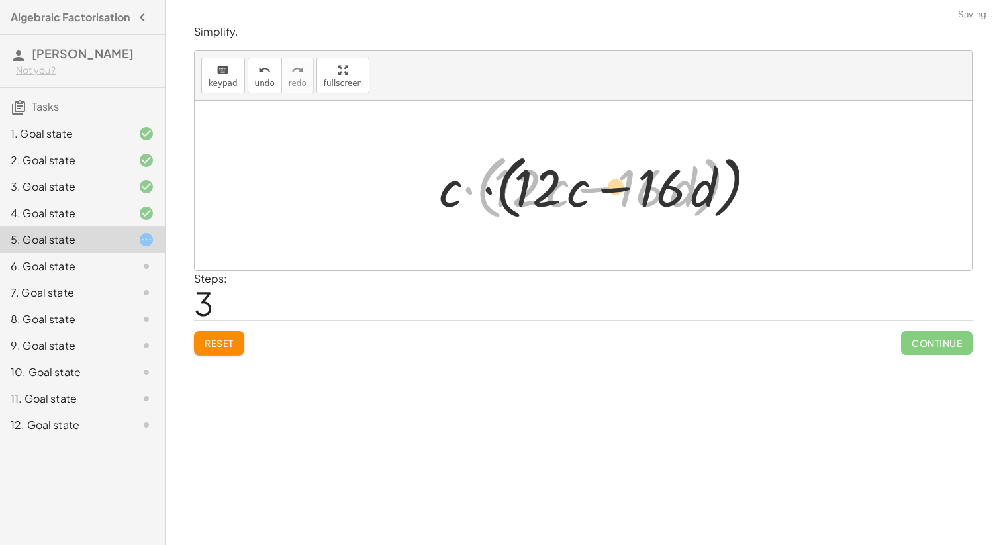
drag, startPoint x: 474, startPoint y: 194, endPoint x: 719, endPoint y: 195, distance: 244.9
click at [717, 195] on div at bounding box center [588, 186] width 312 height 76
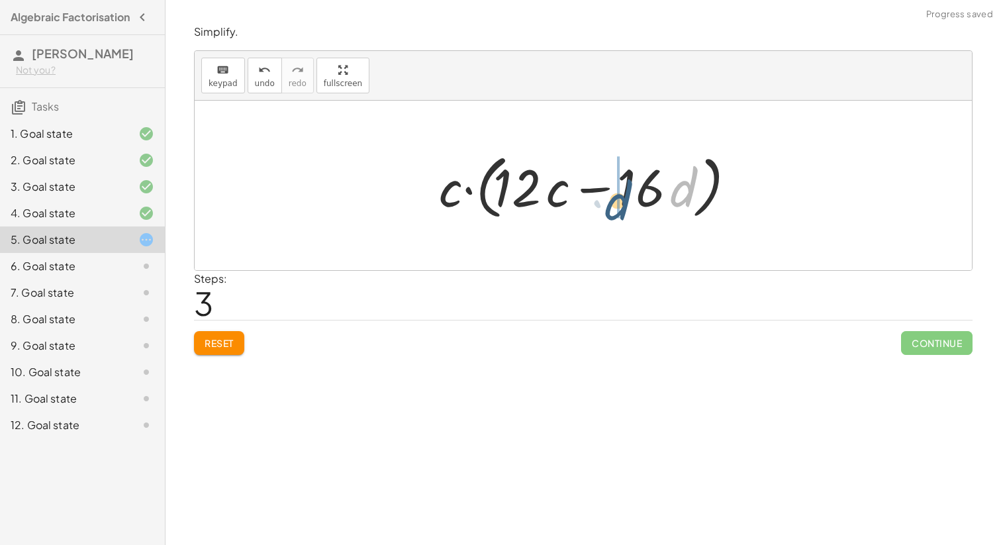
drag, startPoint x: 686, startPoint y: 192, endPoint x: 620, endPoint y: 206, distance: 67.6
click at [620, 206] on div at bounding box center [588, 186] width 312 height 76
click at [540, 192] on div at bounding box center [588, 186] width 312 height 76
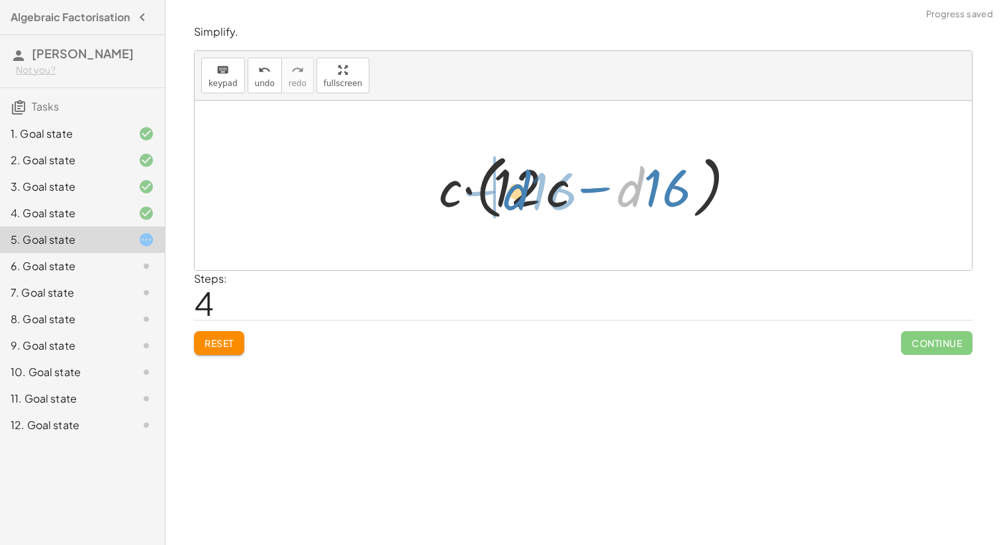
drag, startPoint x: 633, startPoint y: 191, endPoint x: 501, endPoint y: 191, distance: 131.7
click at [501, 191] on div at bounding box center [588, 186] width 312 height 76
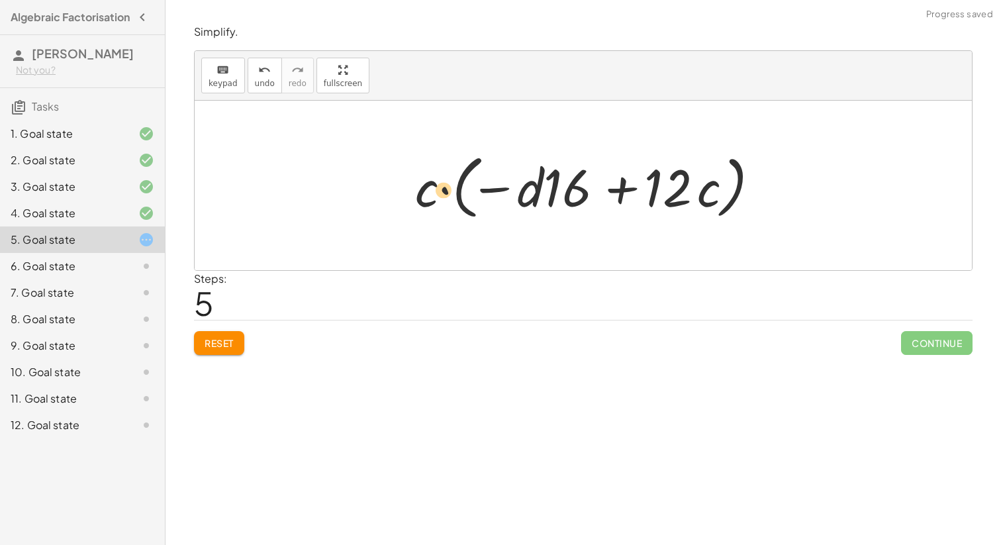
drag, startPoint x: 679, startPoint y: 196, endPoint x: 441, endPoint y: 199, distance: 238.3
click at [441, 199] on div at bounding box center [587, 186] width 359 height 76
click at [265, 67] on icon "undo" at bounding box center [264, 70] width 13 height 16
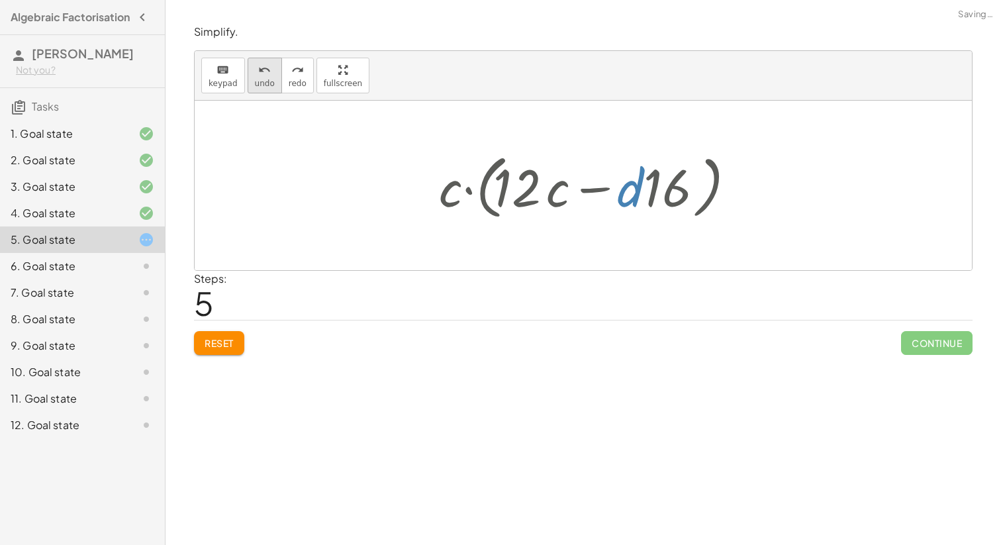
click at [265, 67] on icon "undo" at bounding box center [264, 70] width 13 height 16
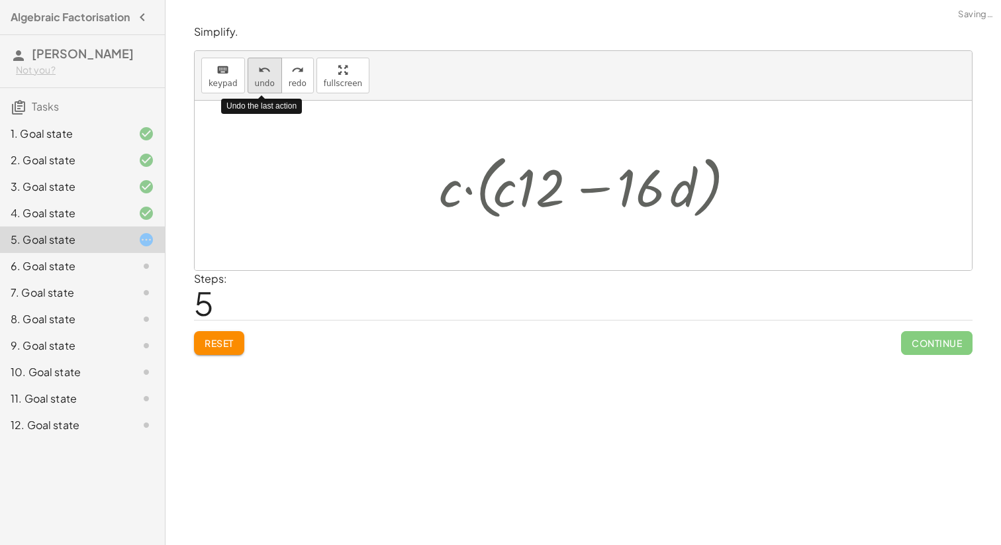
click at [265, 67] on icon "undo" at bounding box center [264, 70] width 13 height 16
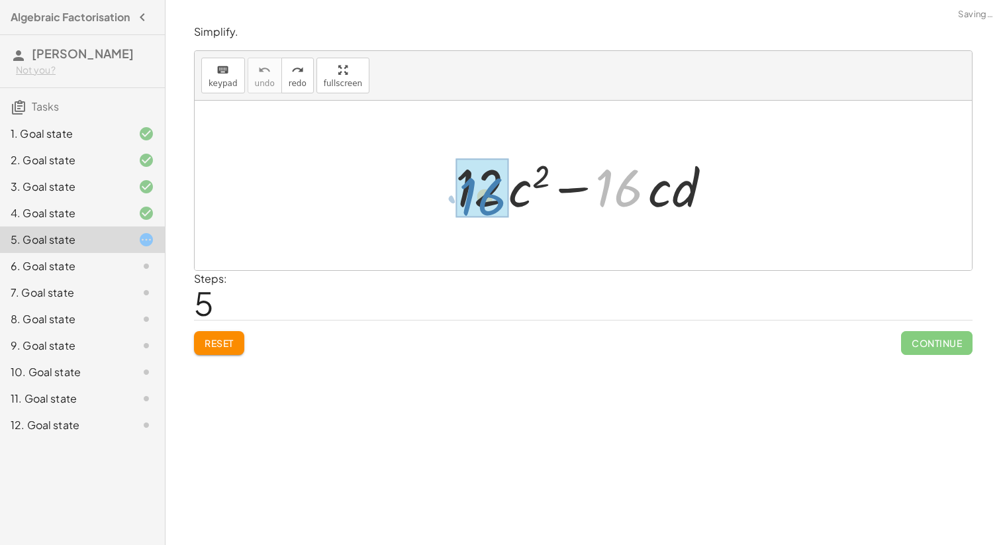
drag, startPoint x: 611, startPoint y: 199, endPoint x: 465, endPoint y: 207, distance: 146.5
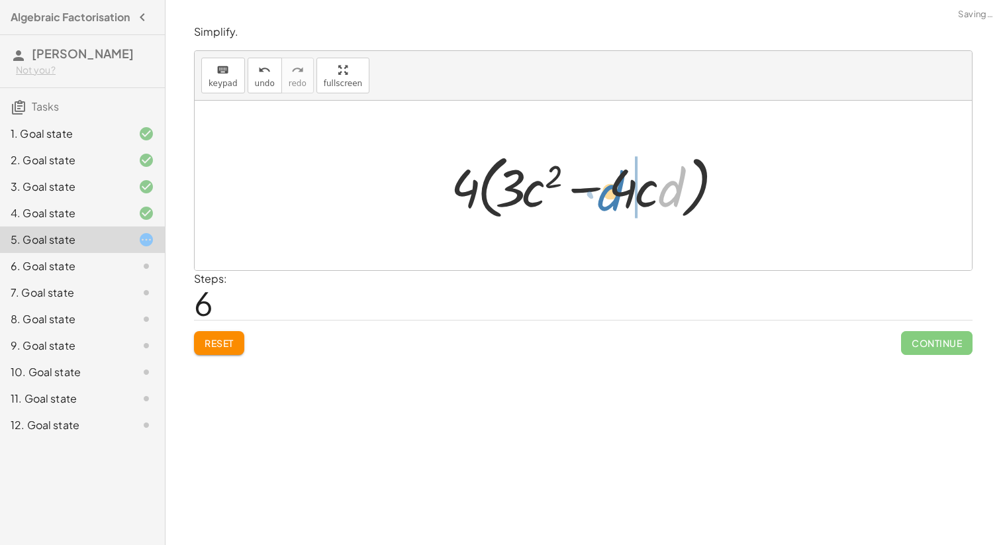
drag, startPoint x: 670, startPoint y: 192, endPoint x: 628, endPoint y: 195, distance: 41.8
click at [628, 195] on div at bounding box center [588, 186] width 288 height 76
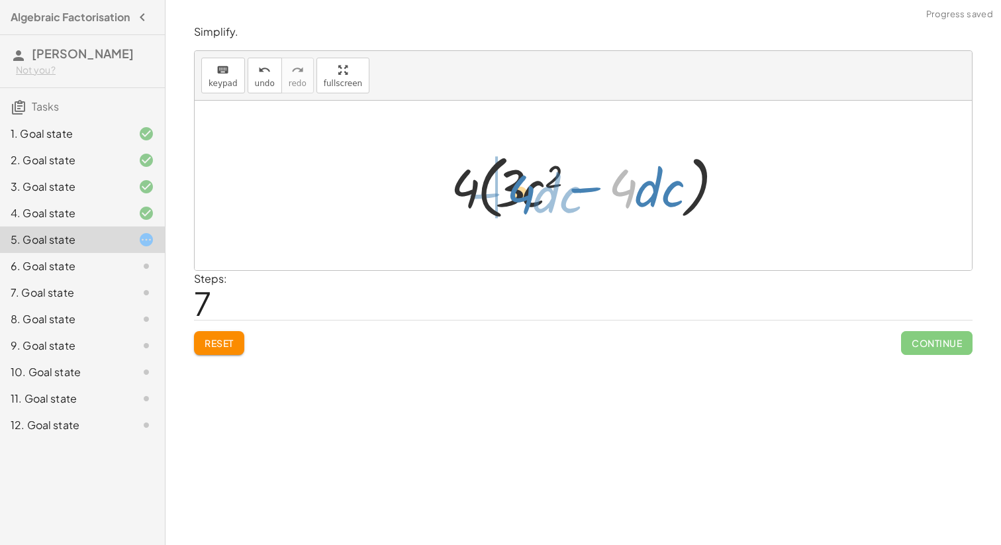
drag, startPoint x: 614, startPoint y: 189, endPoint x: 510, endPoint y: 195, distance: 104.1
click at [510, 195] on div at bounding box center [588, 186] width 288 height 76
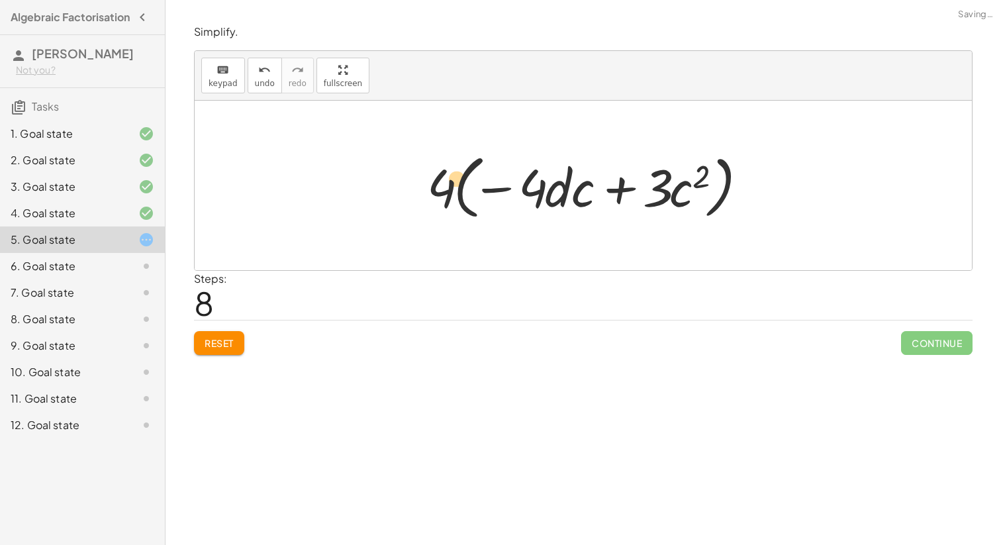
drag, startPoint x: 669, startPoint y: 197, endPoint x: 429, endPoint y: 191, distance: 240.3
click at [429, 191] on div at bounding box center [588, 186] width 336 height 76
drag, startPoint x: 651, startPoint y: 201, endPoint x: 477, endPoint y: 199, distance: 174.8
click at [477, 199] on div at bounding box center [588, 186] width 336 height 76
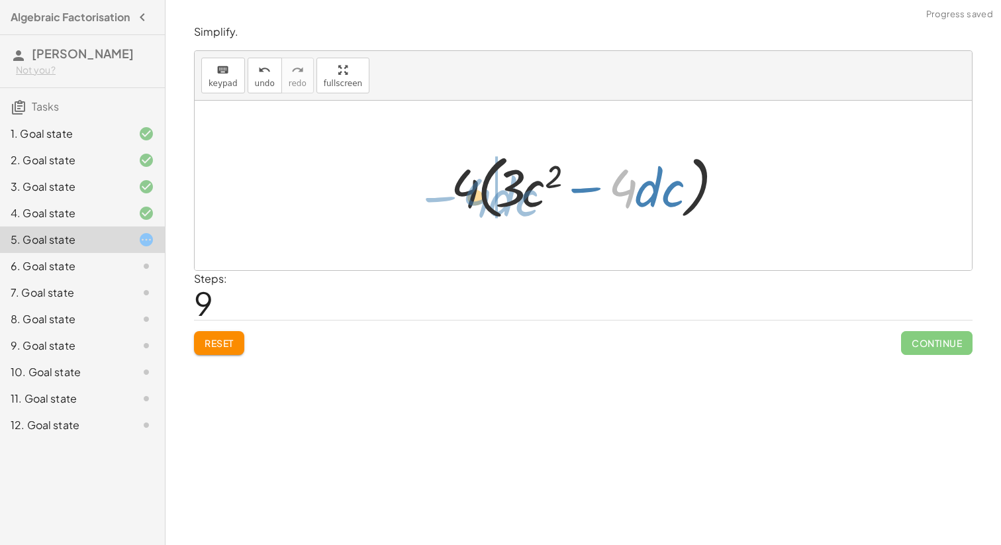
drag, startPoint x: 616, startPoint y: 183, endPoint x: 471, endPoint y: 193, distance: 145.3
click at [471, 193] on div at bounding box center [588, 186] width 288 height 76
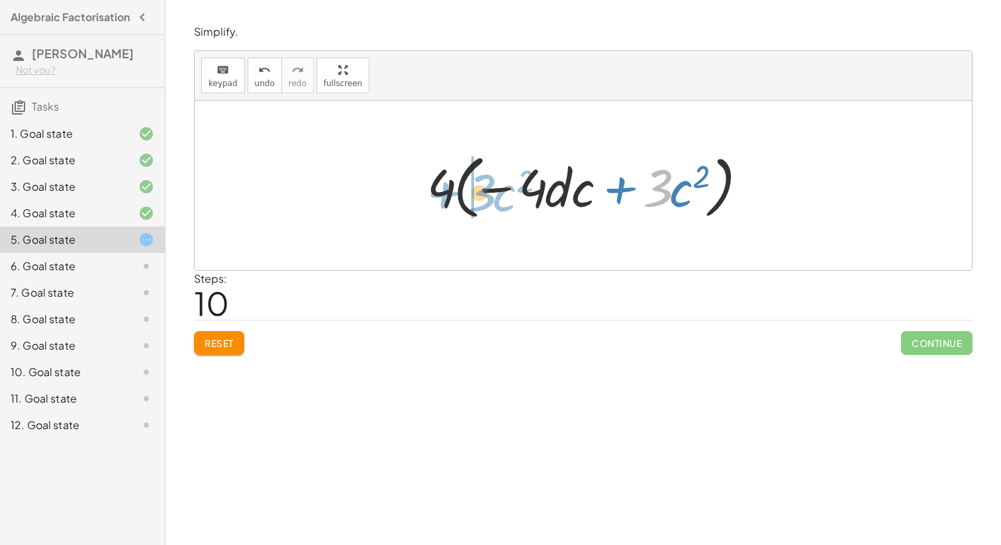
drag, startPoint x: 659, startPoint y: 191, endPoint x: 485, endPoint y: 197, distance: 173.5
click at [485, 197] on div at bounding box center [588, 186] width 336 height 76
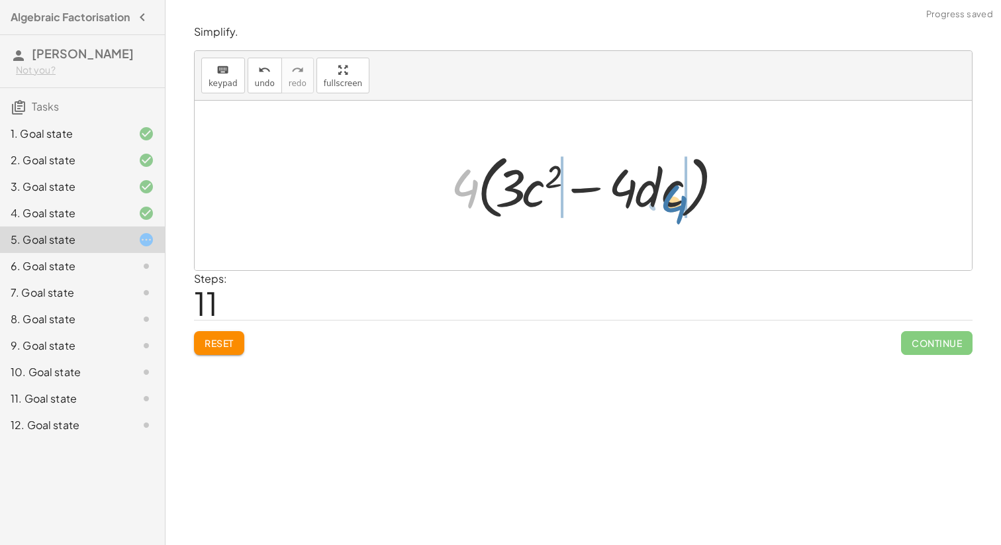
drag, startPoint x: 463, startPoint y: 190, endPoint x: 680, endPoint y: 206, distance: 217.7
click at [680, 206] on div at bounding box center [588, 186] width 288 height 76
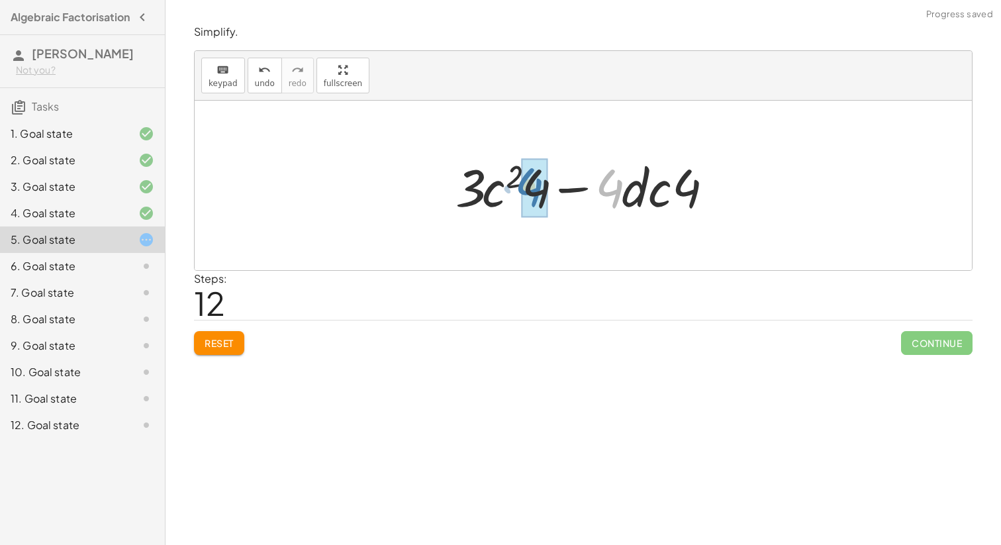
drag, startPoint x: 605, startPoint y: 195, endPoint x: 522, endPoint y: 195, distance: 83.4
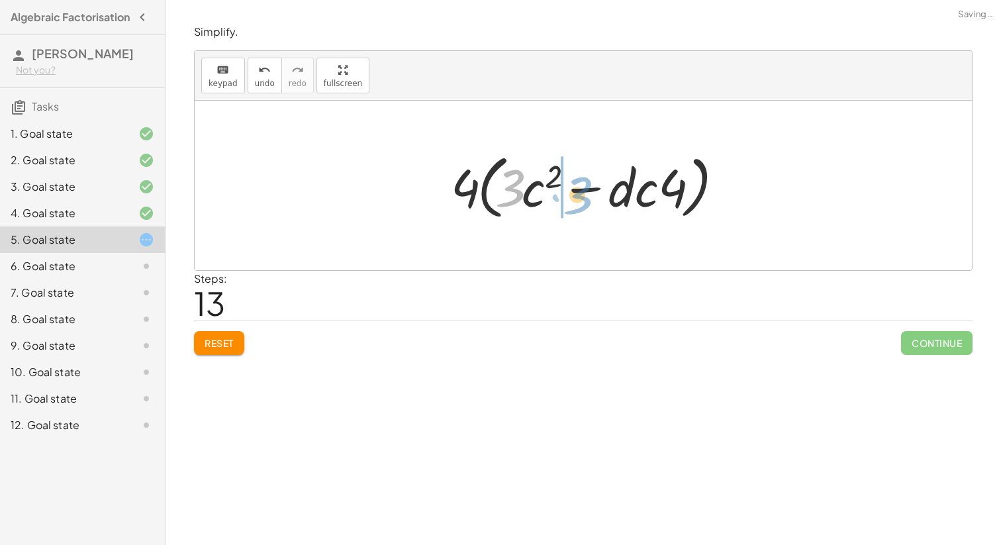
drag, startPoint x: 500, startPoint y: 193, endPoint x: 561, endPoint y: 201, distance: 60.7
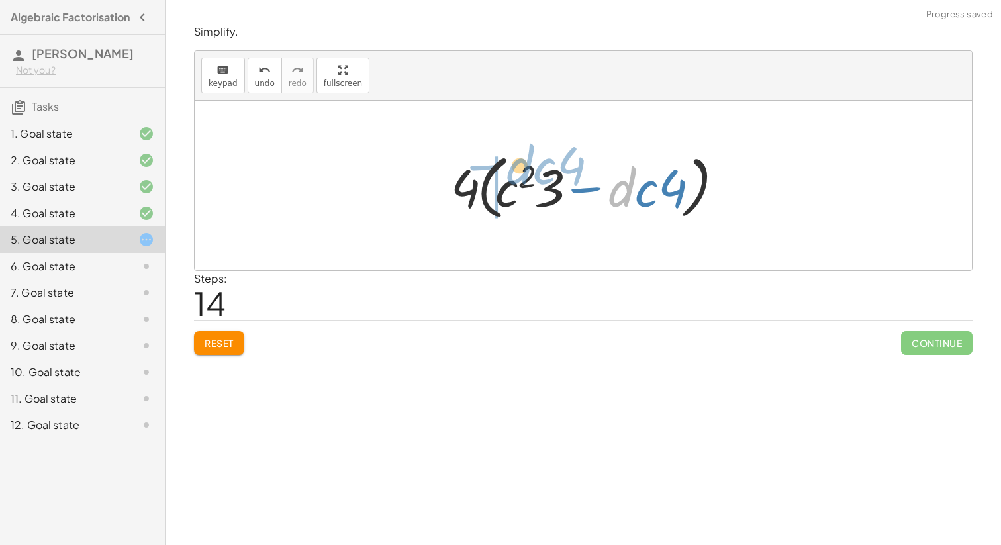
drag, startPoint x: 622, startPoint y: 191, endPoint x: 524, endPoint y: 171, distance: 99.3
click at [524, 171] on div at bounding box center [588, 186] width 288 height 76
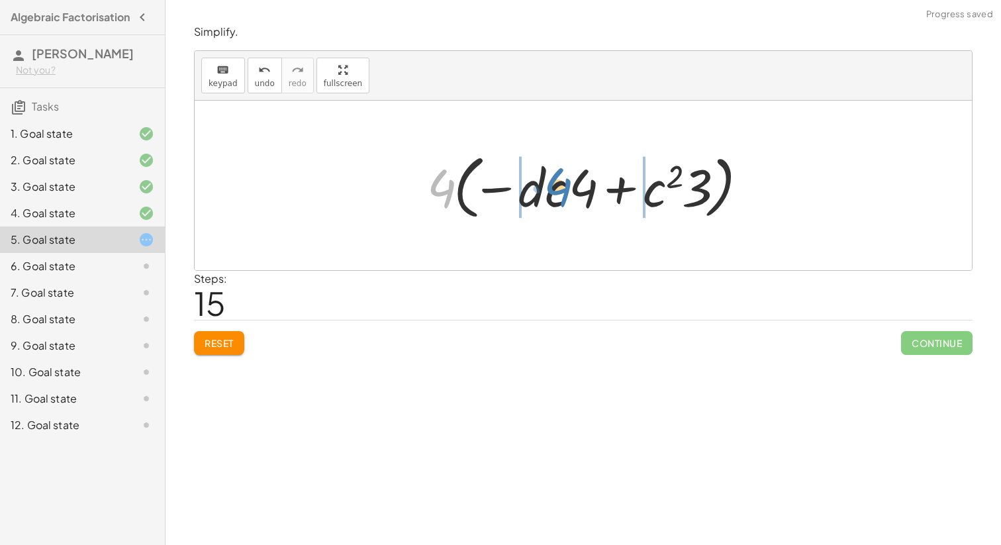
drag, startPoint x: 442, startPoint y: 197, endPoint x: 556, endPoint y: 196, distance: 113.9
click at [556, 196] on div at bounding box center [588, 186] width 336 height 76
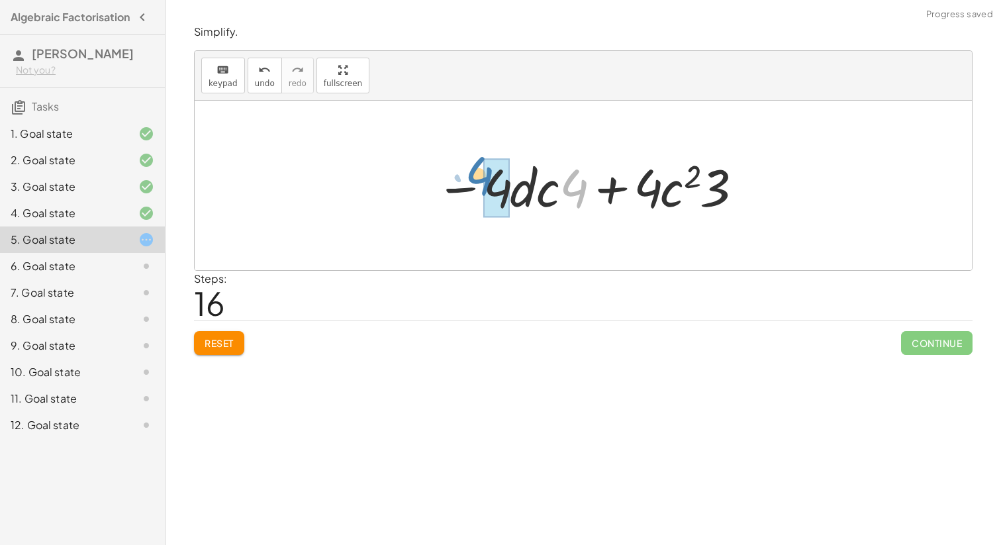
drag, startPoint x: 578, startPoint y: 193, endPoint x: 492, endPoint y: 181, distance: 86.3
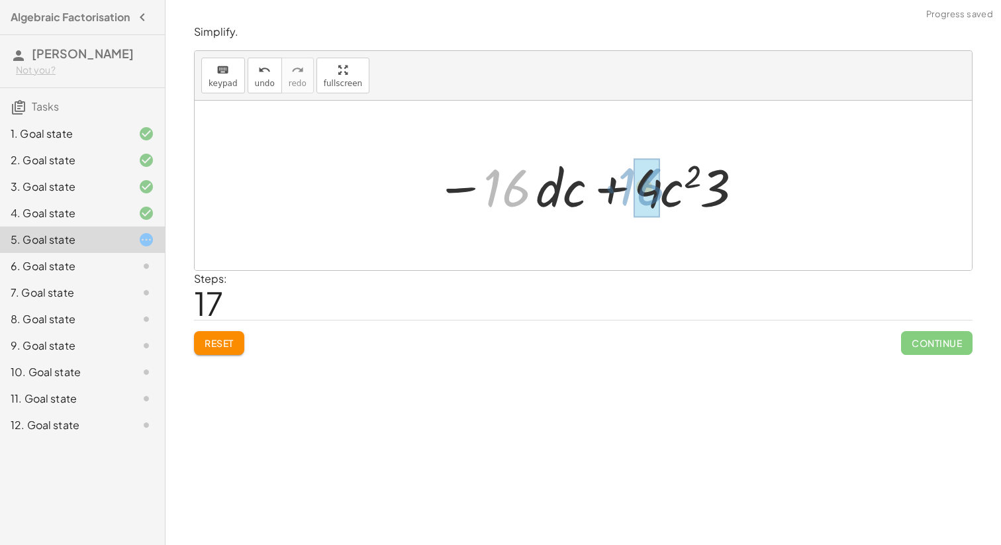
drag, startPoint x: 526, startPoint y: 195, endPoint x: 662, endPoint y: 193, distance: 136.4
click at [662, 193] on div at bounding box center [588, 186] width 318 height 68
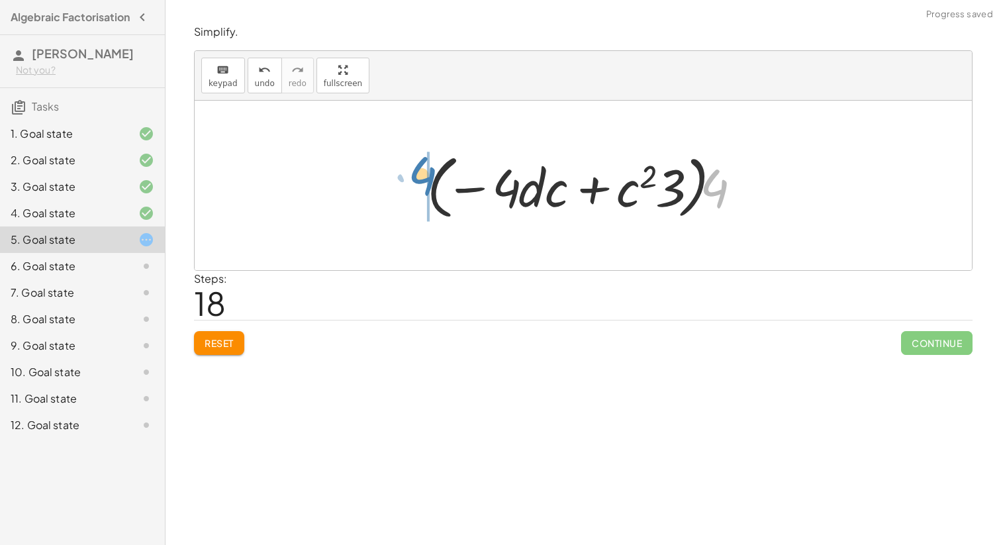
drag, startPoint x: 714, startPoint y: 195, endPoint x: 420, endPoint y: 183, distance: 294.2
click at [420, 183] on div at bounding box center [588, 186] width 336 height 76
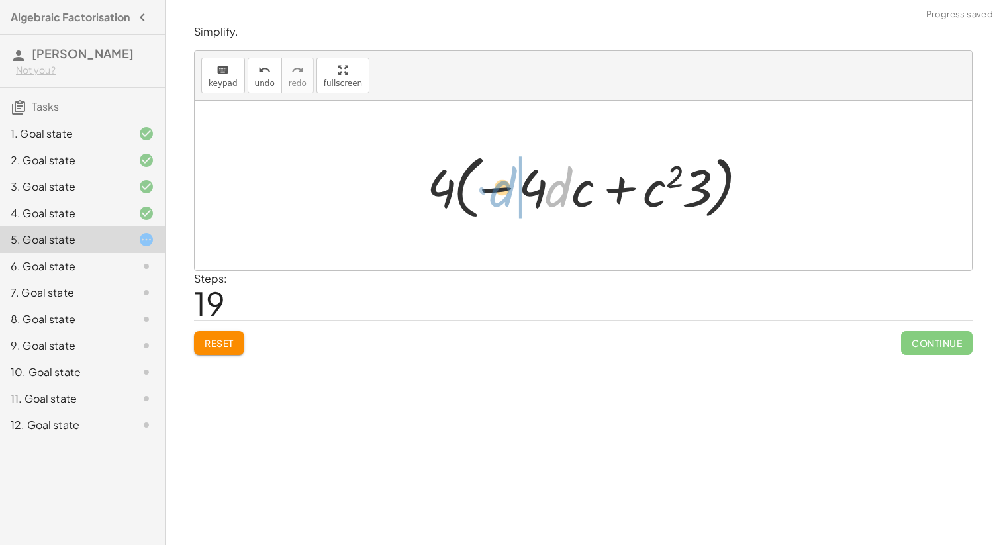
drag, startPoint x: 557, startPoint y: 197, endPoint x: 506, endPoint y: 197, distance: 51.6
click at [506, 197] on div at bounding box center [588, 186] width 336 height 76
drag, startPoint x: 676, startPoint y: 184, endPoint x: 698, endPoint y: 188, distance: 22.2
click at [698, 188] on div at bounding box center [588, 186] width 336 height 76
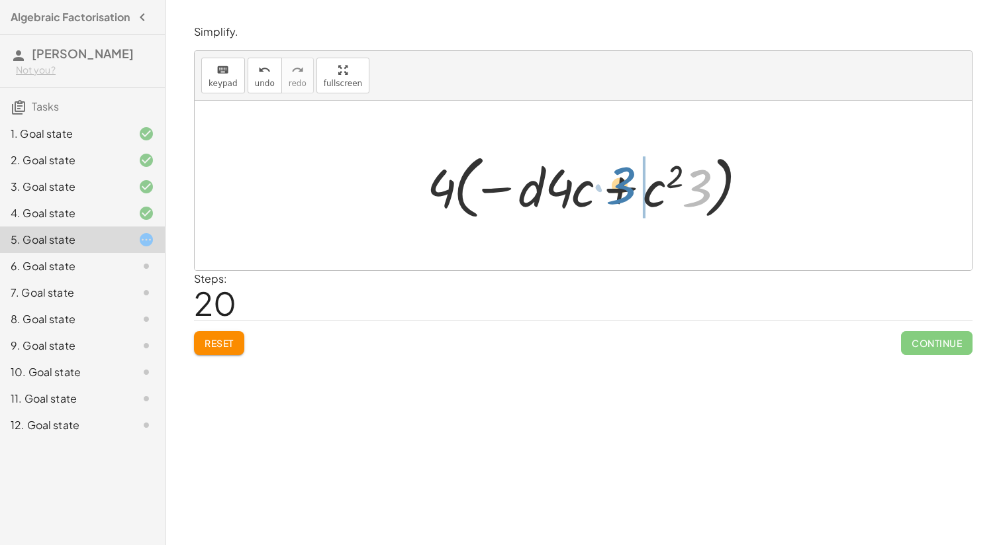
drag, startPoint x: 708, startPoint y: 195, endPoint x: 635, endPoint y: 192, distance: 72.9
click at [635, 192] on div at bounding box center [588, 186] width 336 height 76
click at [680, 199] on div at bounding box center [588, 186] width 336 height 76
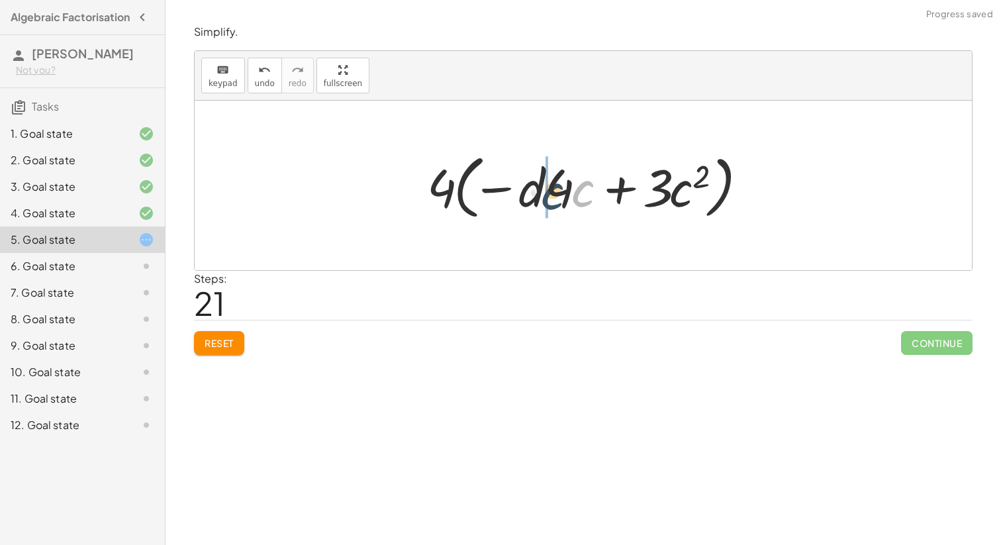
drag, startPoint x: 580, startPoint y: 191, endPoint x: 541, endPoint y: 192, distance: 39.1
click at [542, 192] on div at bounding box center [588, 186] width 336 height 76
drag, startPoint x: 588, startPoint y: 190, endPoint x: 508, endPoint y: 191, distance: 80.8
click at [507, 190] on div at bounding box center [588, 186] width 336 height 76
drag, startPoint x: 435, startPoint y: 190, endPoint x: 426, endPoint y: 193, distance: 9.0
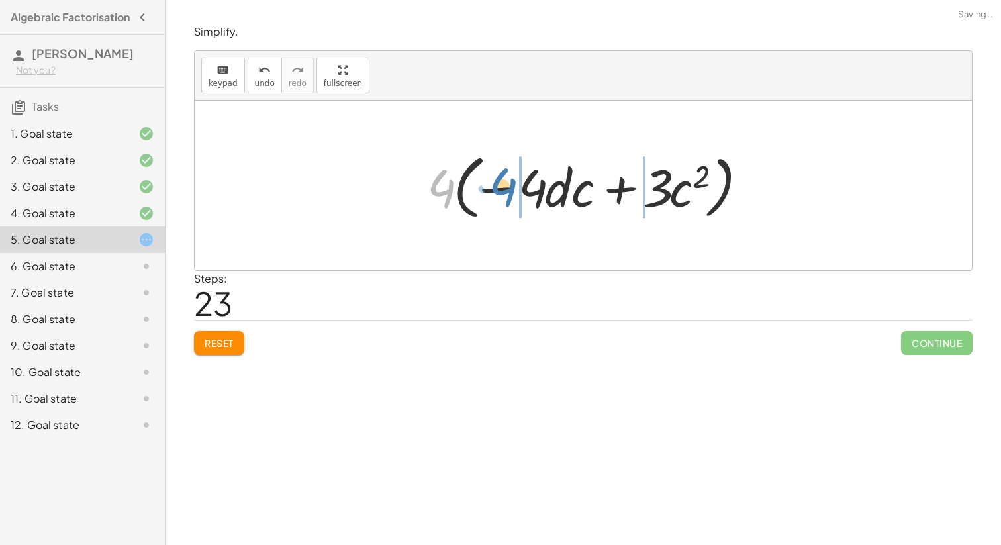
click at [426, 193] on div at bounding box center [588, 186] width 336 height 76
drag, startPoint x: 530, startPoint y: 193, endPoint x: 435, endPoint y: 192, distance: 95.3
click at [435, 192] on div at bounding box center [588, 186] width 336 height 76
drag, startPoint x: 557, startPoint y: 184, endPoint x: 580, endPoint y: 204, distance: 30.5
click at [577, 204] on div at bounding box center [588, 186] width 336 height 76
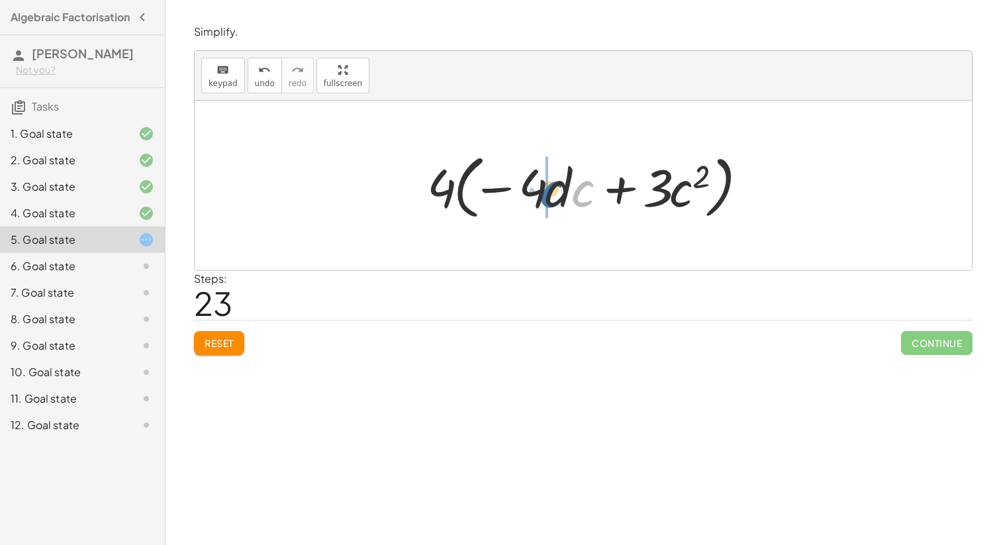
drag, startPoint x: 581, startPoint y: 194, endPoint x: 549, endPoint y: 195, distance: 32.4
click at [549, 195] on div at bounding box center [588, 186] width 336 height 76
drag, startPoint x: 672, startPoint y: 197, endPoint x: 537, endPoint y: 197, distance: 135.0
click at [537, 197] on div at bounding box center [588, 186] width 336 height 76
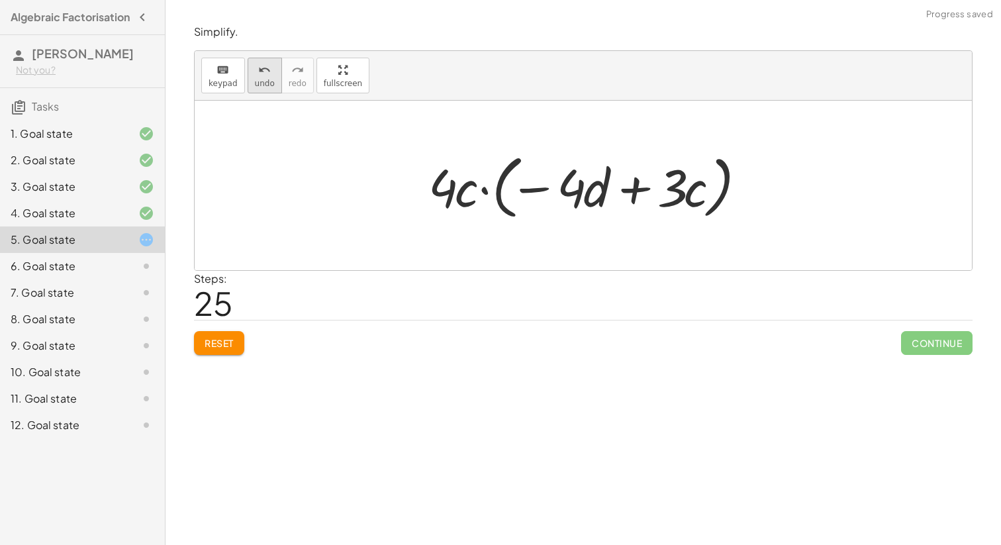
click at [255, 85] on span "undo" at bounding box center [265, 83] width 20 height 9
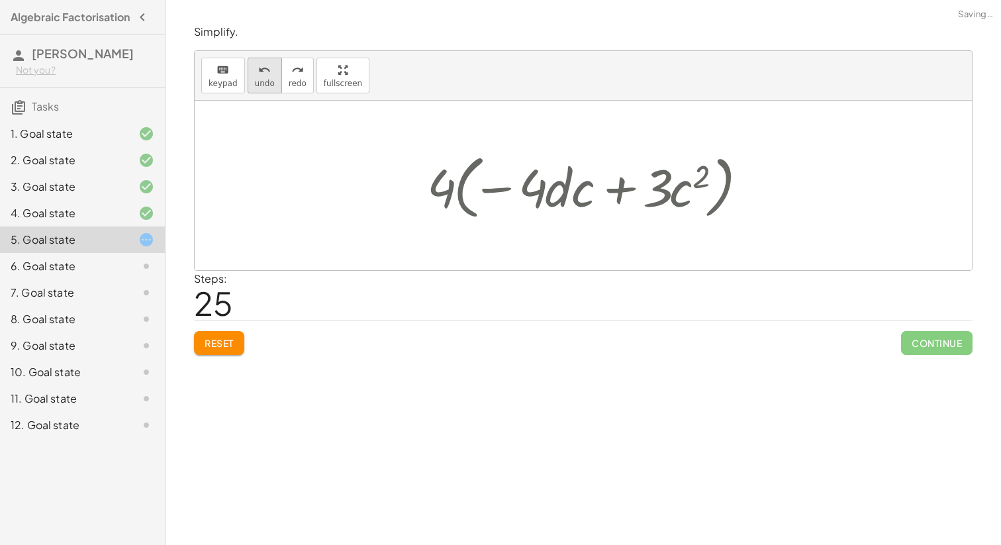
click at [255, 85] on span "undo" at bounding box center [265, 83] width 20 height 9
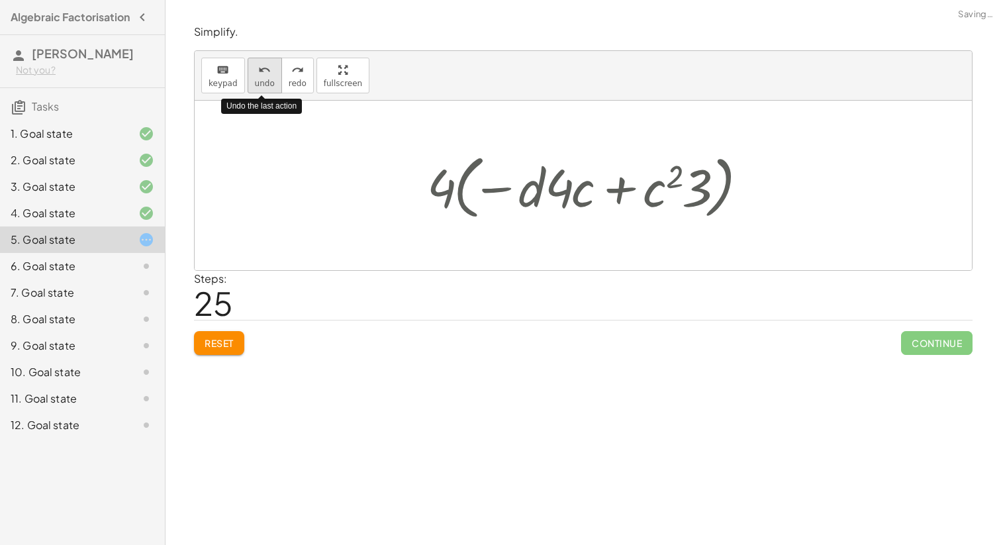
click at [255, 85] on span "undo" at bounding box center [265, 83] width 20 height 9
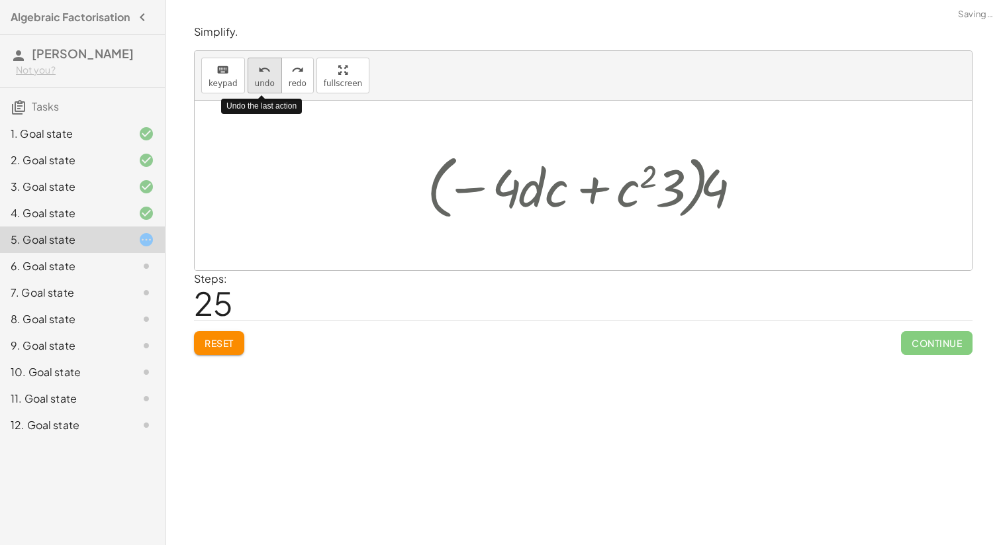
click at [255, 87] on span "undo" at bounding box center [265, 83] width 20 height 9
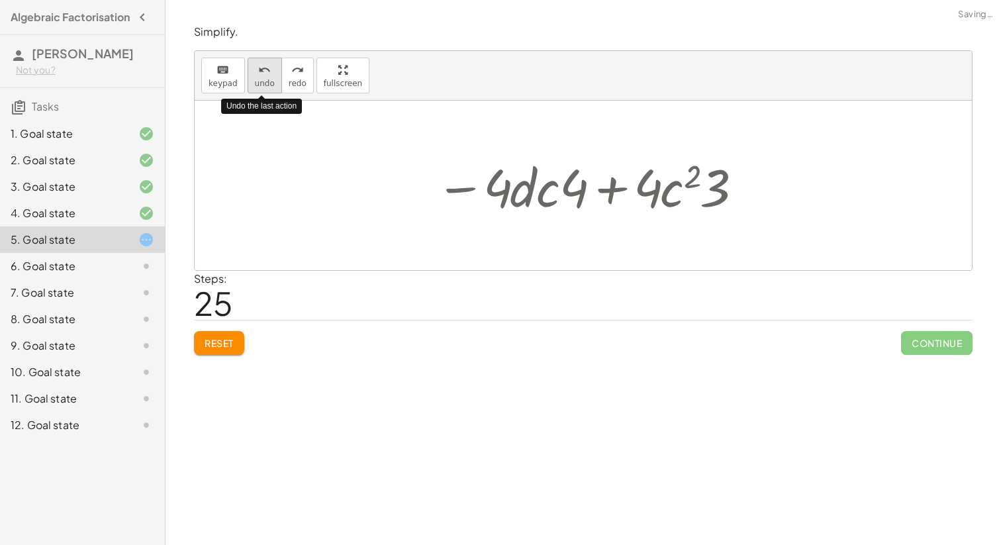
click at [255, 87] on span "undo" at bounding box center [265, 83] width 20 height 9
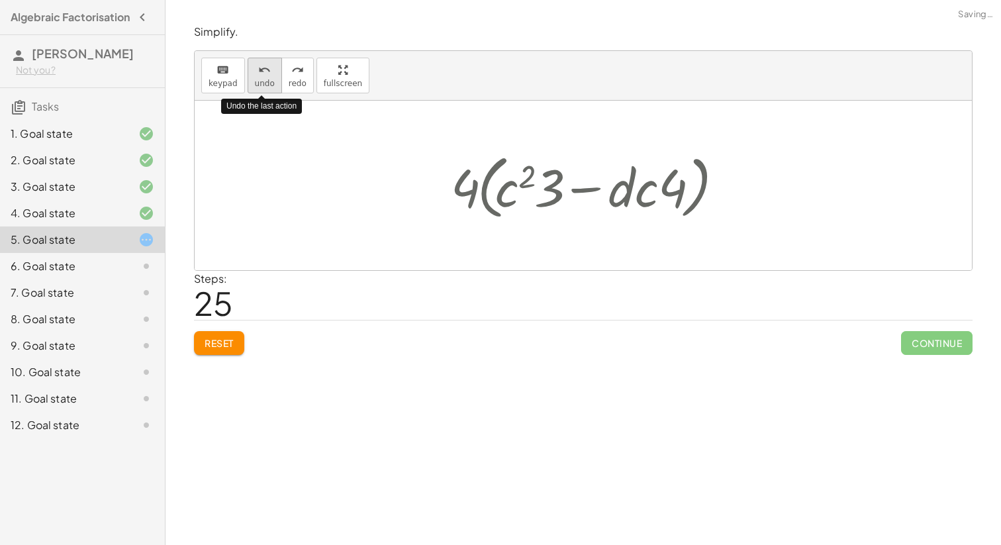
click at [255, 87] on span "undo" at bounding box center [265, 83] width 20 height 9
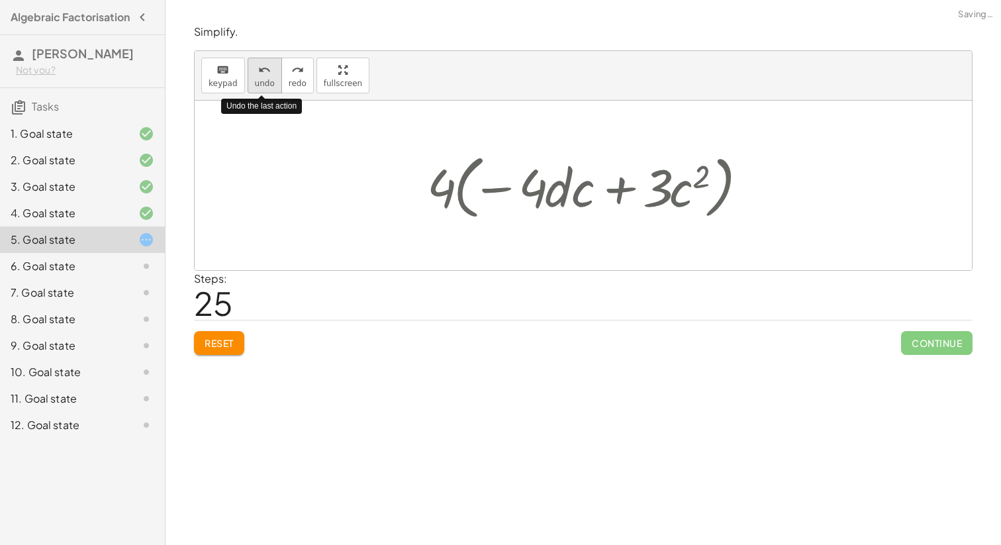
click at [255, 87] on span "undo" at bounding box center [265, 83] width 20 height 9
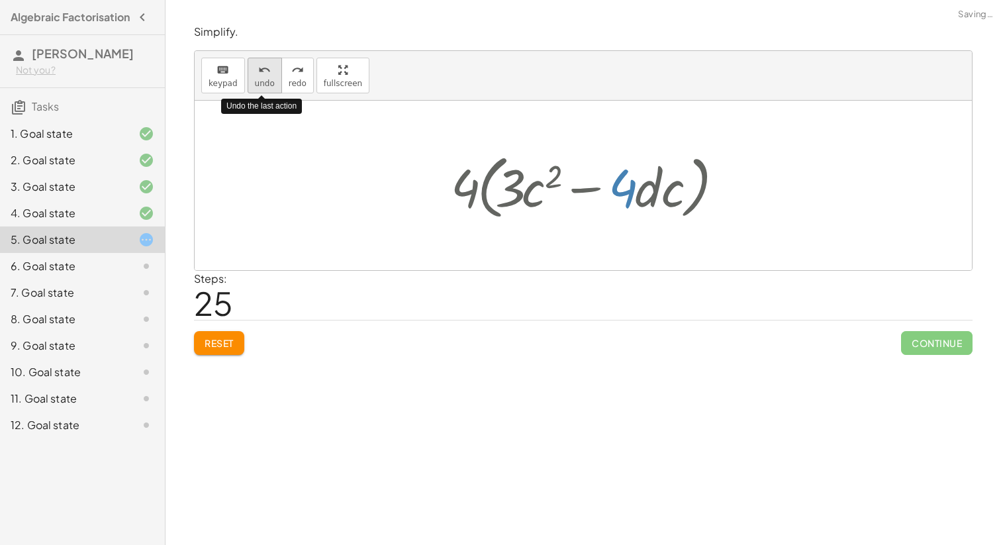
click at [255, 87] on span "undo" at bounding box center [265, 83] width 20 height 9
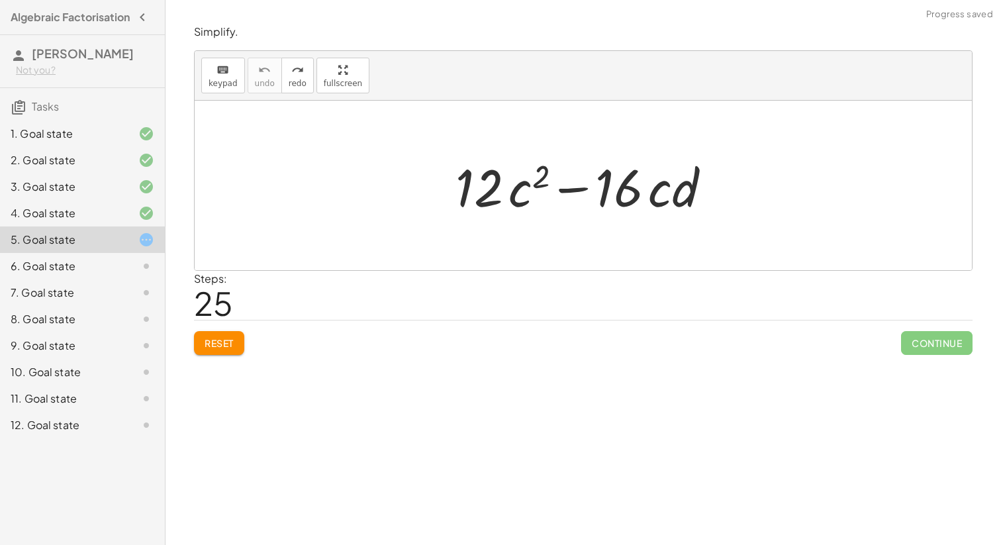
click at [224, 349] on button "Reset" at bounding box center [219, 343] width 50 height 24
drag, startPoint x: 490, startPoint y: 188, endPoint x: 553, endPoint y: 191, distance: 62.9
click at [553, 191] on div at bounding box center [588, 186] width 279 height 68
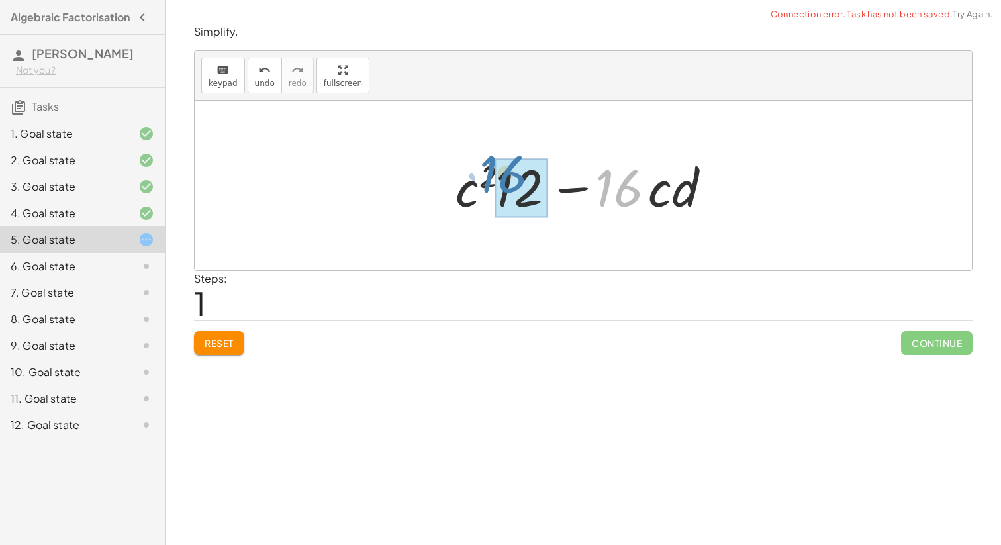
drag, startPoint x: 603, startPoint y: 199, endPoint x: 485, endPoint y: 187, distance: 119.1
click at [485, 187] on div at bounding box center [588, 186] width 279 height 68
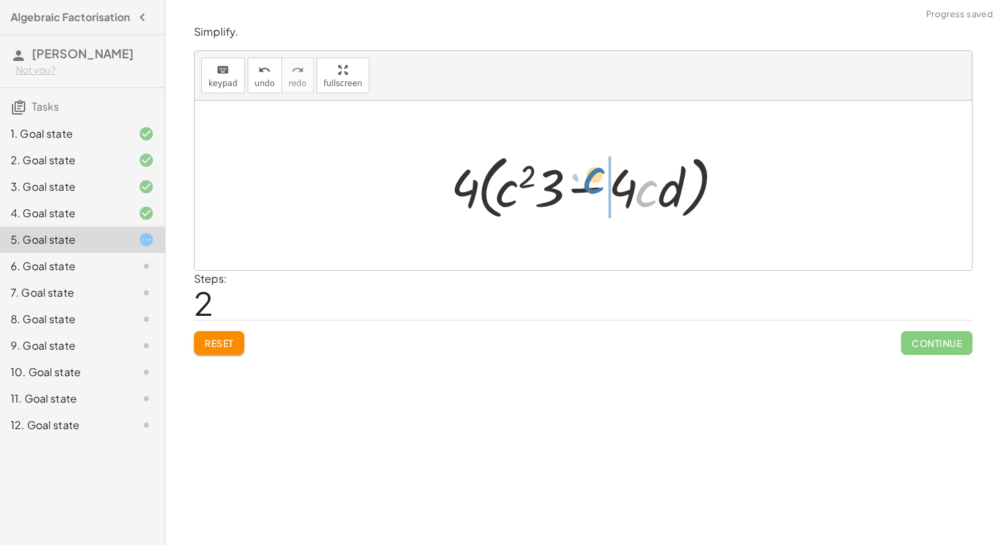
drag, startPoint x: 642, startPoint y: 198, endPoint x: 590, endPoint y: 185, distance: 53.9
click at [590, 185] on div at bounding box center [588, 186] width 288 height 76
drag, startPoint x: 669, startPoint y: 191, endPoint x: 628, endPoint y: 190, distance: 41.0
click at [628, 190] on div at bounding box center [588, 186] width 288 height 76
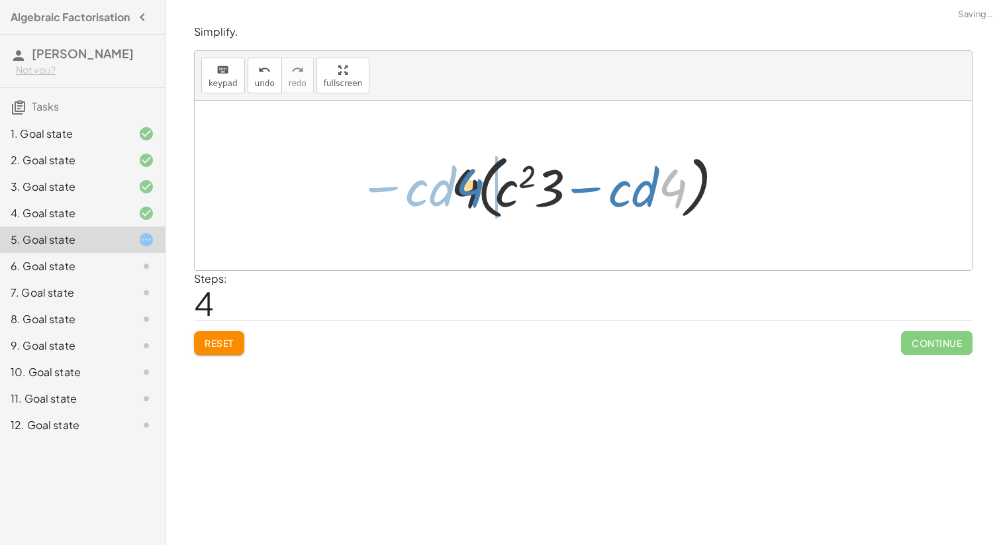
drag, startPoint x: 682, startPoint y: 183, endPoint x: 469, endPoint y: 182, distance: 213.8
click at [469, 182] on div at bounding box center [588, 186] width 288 height 76
drag, startPoint x: 683, startPoint y: 191, endPoint x: 514, endPoint y: 183, distance: 169.6
click at [514, 183] on div at bounding box center [588, 186] width 288 height 76
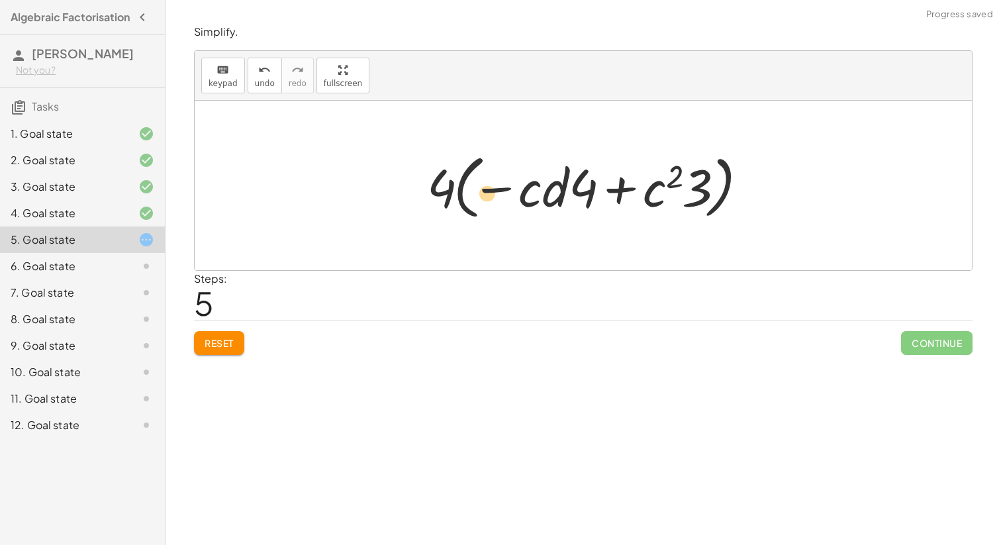
drag, startPoint x: 583, startPoint y: 192, endPoint x: 488, endPoint y: 197, distance: 94.8
click at [488, 197] on div at bounding box center [588, 186] width 336 height 76
drag, startPoint x: 528, startPoint y: 191, endPoint x: 516, endPoint y: 192, distance: 12.0
click at [516, 192] on div at bounding box center [588, 186] width 336 height 76
drag, startPoint x: 677, startPoint y: 169, endPoint x: 678, endPoint y: 196, distance: 27.1
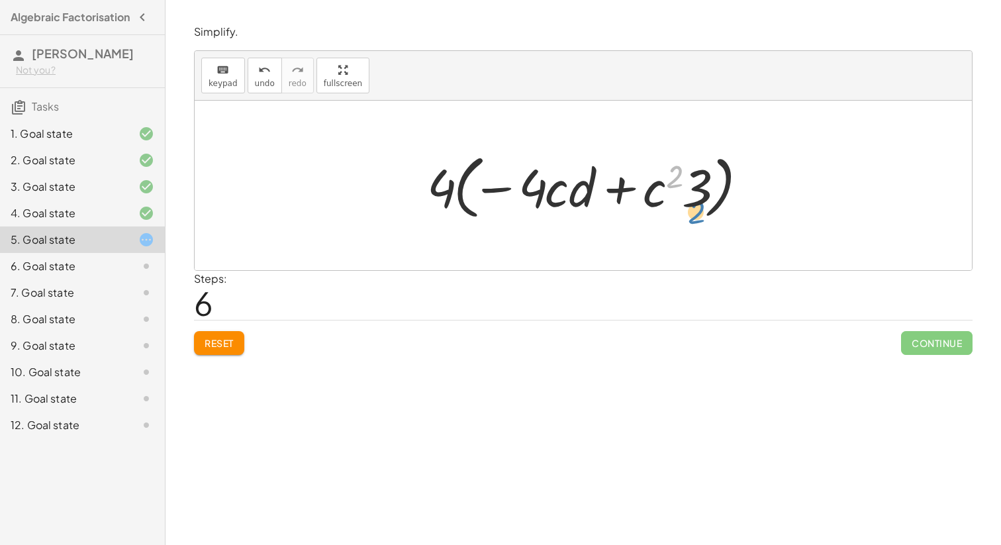
click at [703, 207] on div at bounding box center [588, 186] width 336 height 76
drag, startPoint x: 653, startPoint y: 197, endPoint x: 555, endPoint y: 193, distance: 98.1
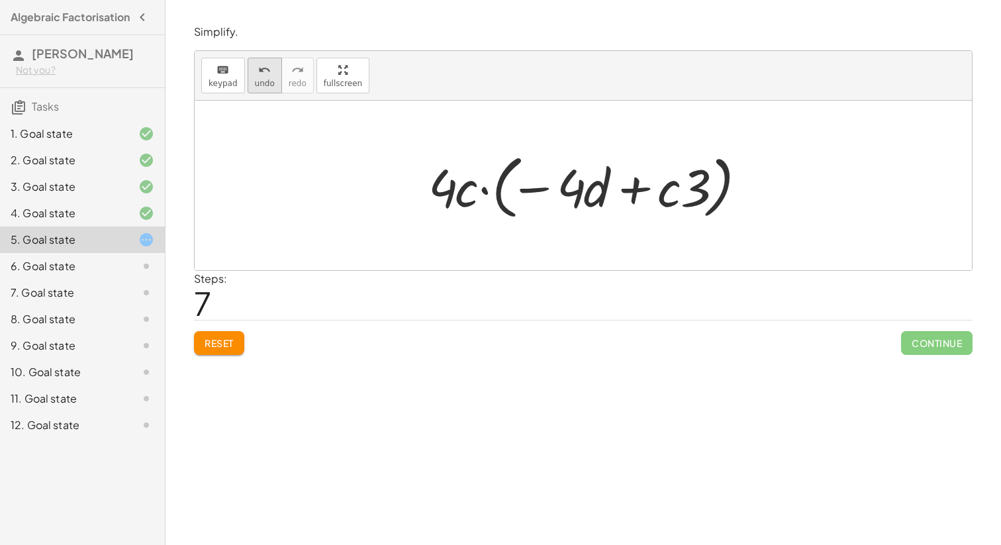
click at [272, 79] on button "undo undo" at bounding box center [265, 76] width 34 height 36
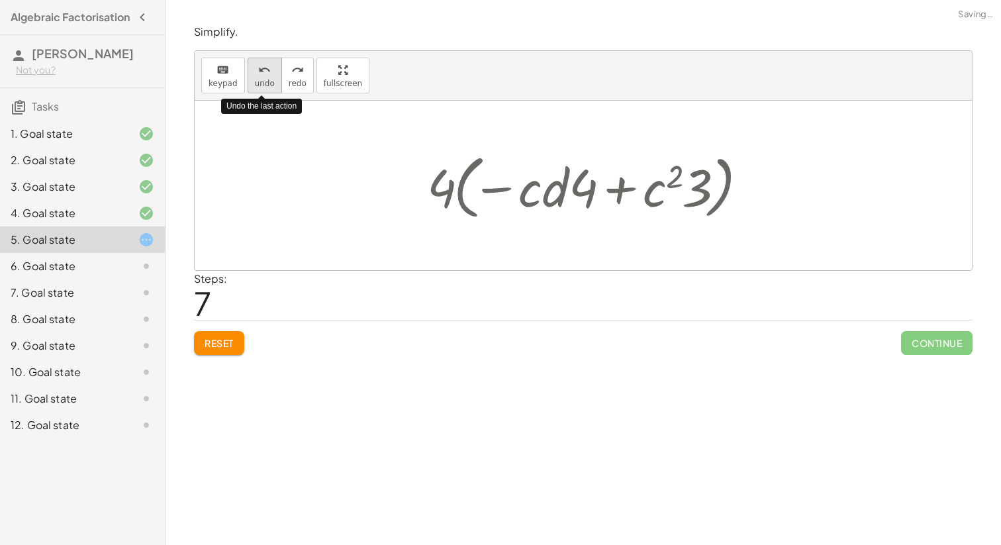
click at [272, 79] on button "undo undo" at bounding box center [265, 76] width 34 height 36
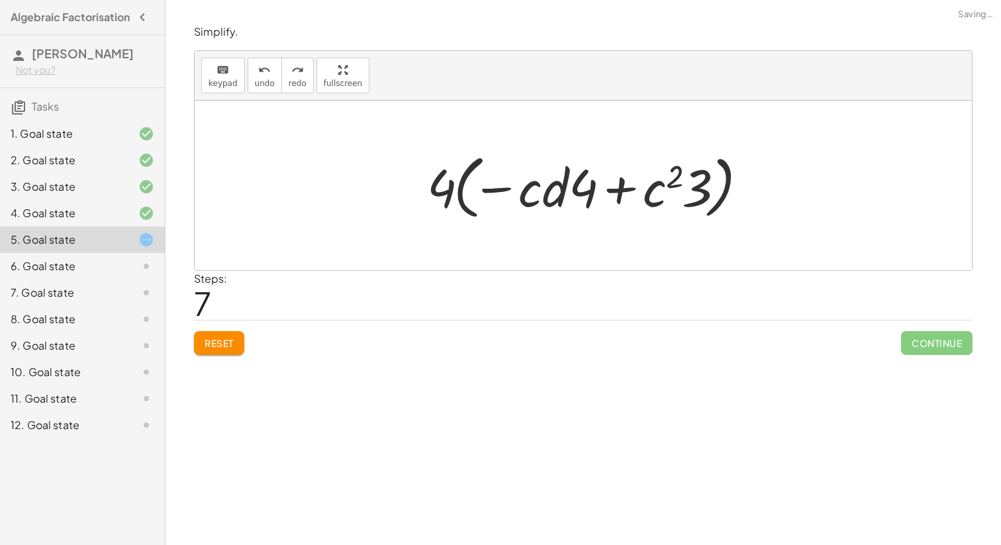
click at [240, 345] on button "Reset" at bounding box center [219, 343] width 50 height 24
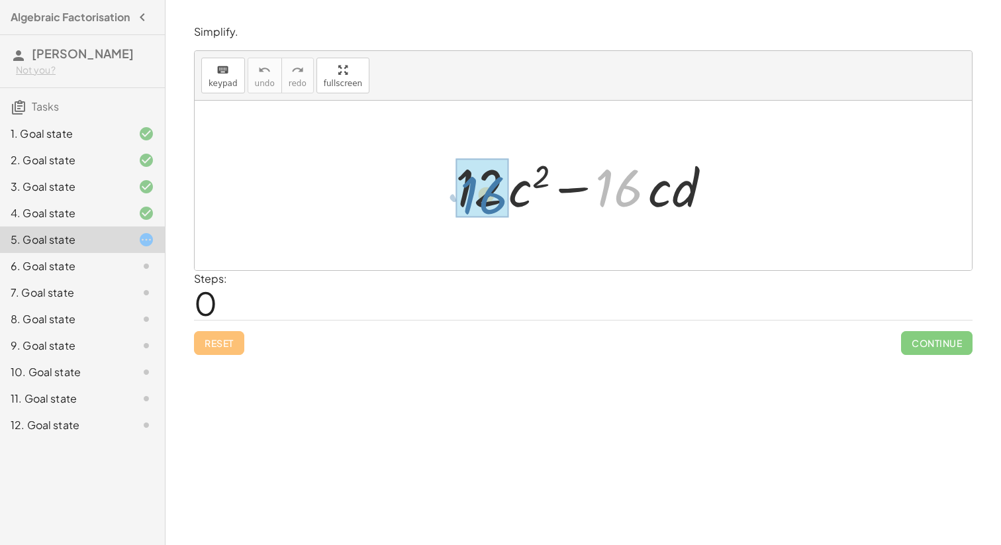
drag, startPoint x: 613, startPoint y: 195, endPoint x: 464, endPoint y: 199, distance: 149.0
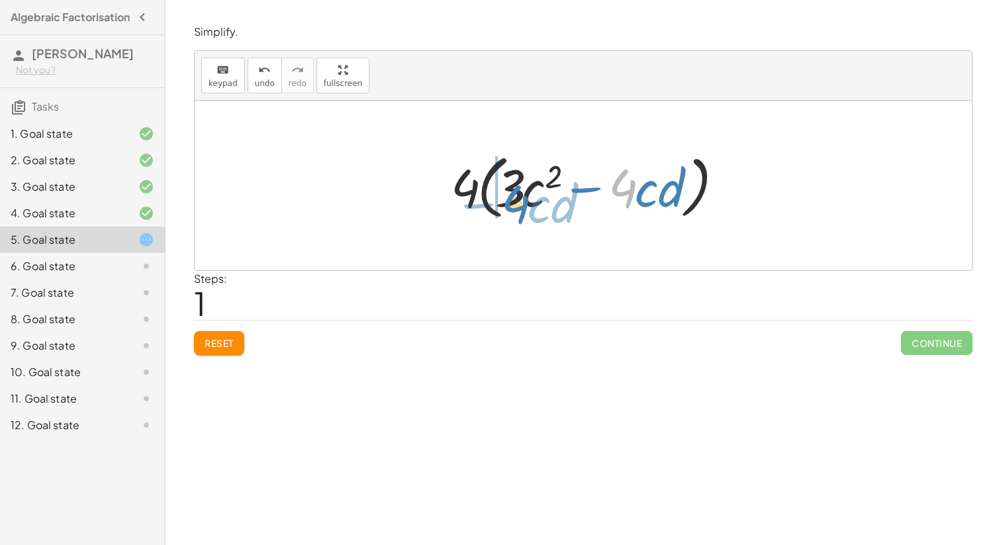
drag, startPoint x: 634, startPoint y: 192, endPoint x: 516, endPoint y: 207, distance: 119.4
click at [516, 207] on div at bounding box center [588, 186] width 288 height 76
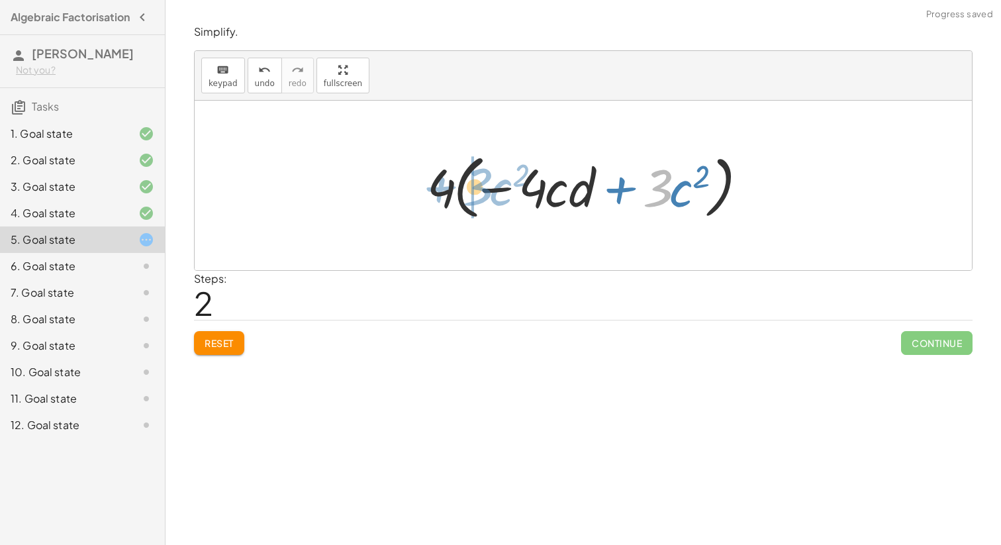
drag, startPoint x: 664, startPoint y: 190, endPoint x: 494, endPoint y: 189, distance: 170.1
click at [494, 189] on div at bounding box center [588, 186] width 336 height 76
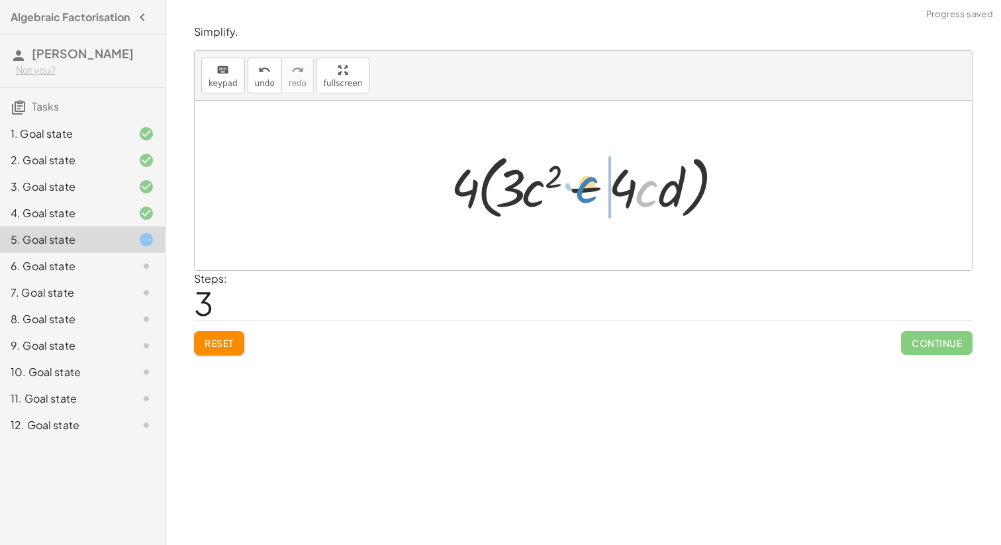
drag, startPoint x: 637, startPoint y: 189, endPoint x: 578, endPoint y: 185, distance: 59.1
click at [578, 185] on div at bounding box center [588, 186] width 288 height 76
drag, startPoint x: 645, startPoint y: 190, endPoint x: 681, endPoint y: 181, distance: 37.6
click at [681, 181] on div at bounding box center [588, 186] width 288 height 76
drag, startPoint x: 671, startPoint y: 183, endPoint x: 607, endPoint y: 189, distance: 63.8
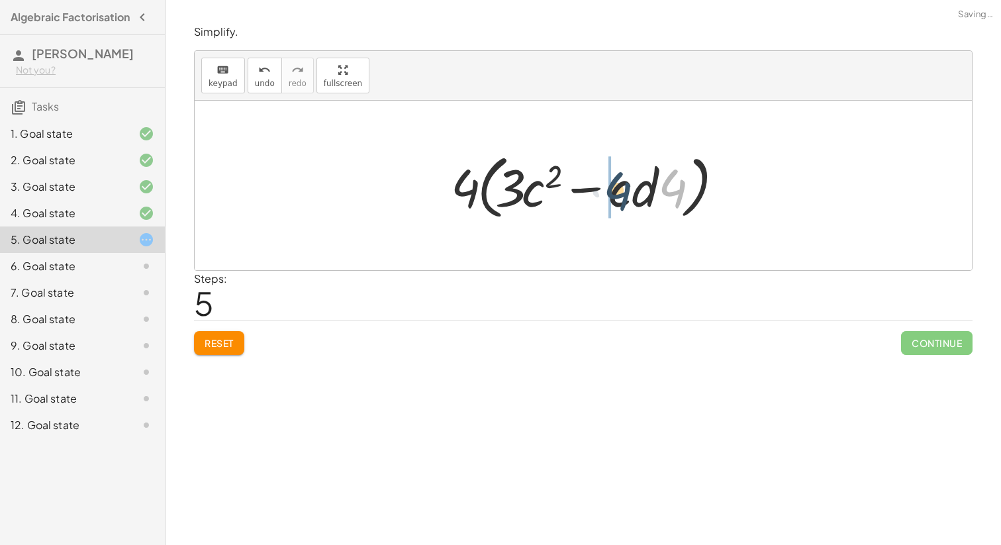
click at [607, 189] on div at bounding box center [588, 186] width 288 height 76
drag, startPoint x: 533, startPoint y: 199, endPoint x: 646, endPoint y: 185, distance: 114.0
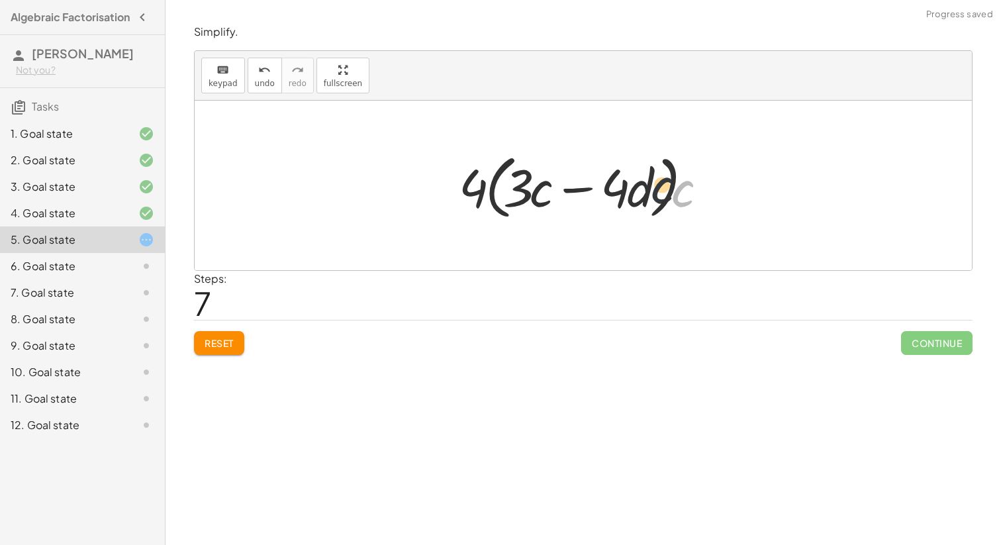
drag, startPoint x: 682, startPoint y: 194, endPoint x: 657, endPoint y: 191, distance: 25.4
click at [657, 191] on div at bounding box center [588, 186] width 272 height 76
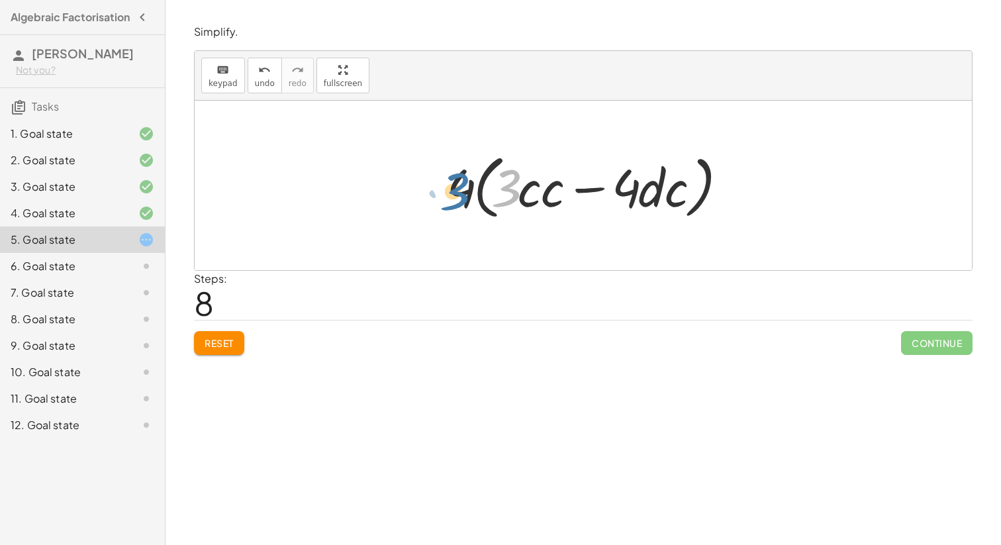
drag, startPoint x: 510, startPoint y: 184, endPoint x: 444, endPoint y: 189, distance: 65.7
click at [444, 189] on div at bounding box center [588, 186] width 296 height 76
drag, startPoint x: 459, startPoint y: 187, endPoint x: 540, endPoint y: 190, distance: 81.5
click at [540, 190] on div at bounding box center [588, 186] width 296 height 76
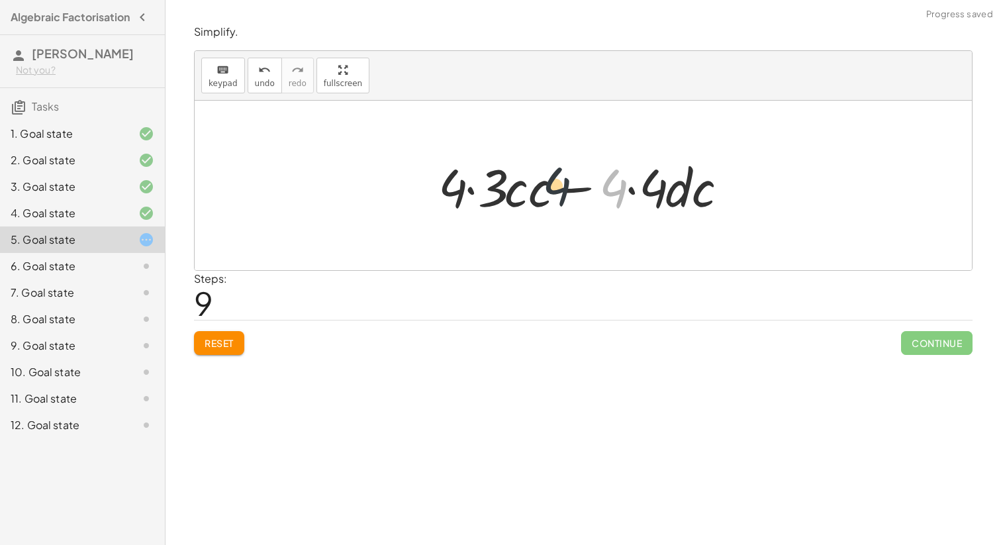
drag, startPoint x: 610, startPoint y: 199, endPoint x: 526, endPoint y: 197, distance: 84.7
click at [526, 197] on div at bounding box center [588, 186] width 313 height 68
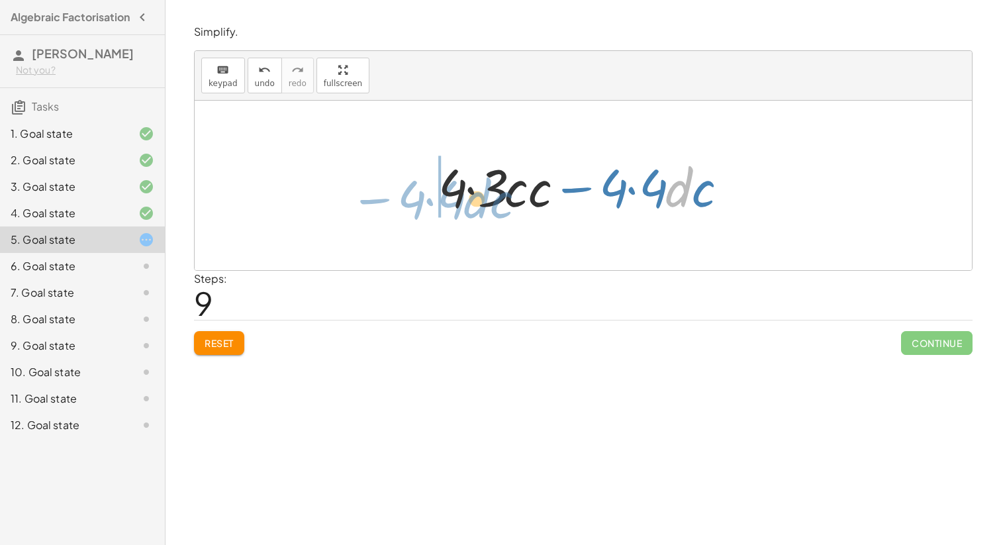
drag, startPoint x: 665, startPoint y: 181, endPoint x: 451, endPoint y: 191, distance: 214.0
click at [451, 191] on div at bounding box center [588, 186] width 313 height 68
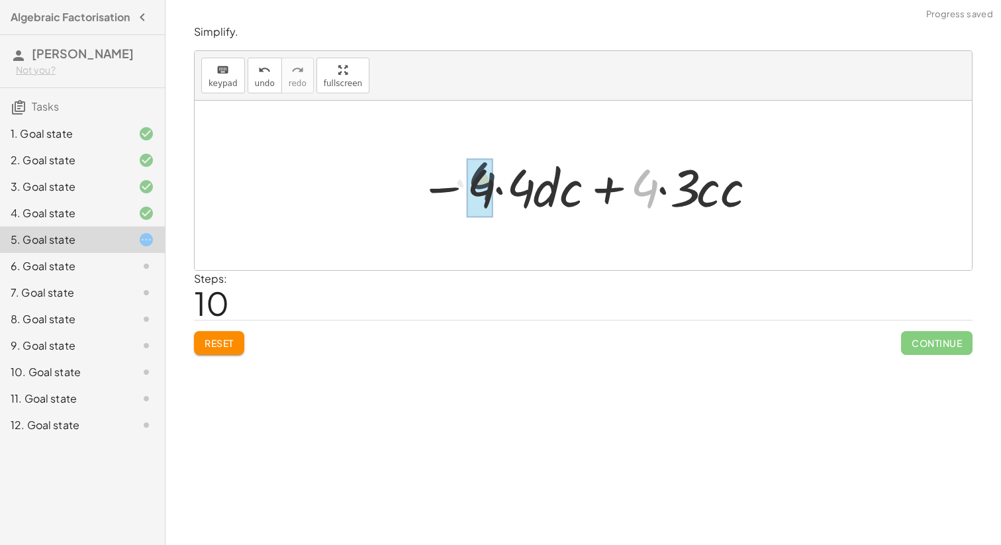
drag, startPoint x: 653, startPoint y: 204, endPoint x: 489, endPoint y: 223, distance: 164.6
click at [489, 223] on div "+ · 12 · c 2 − · 16 · c · d + · 4 · 3 · c 2 − · 4 · 4 · c · d · 4 · ( + · 3 · c…" at bounding box center [583, 185] width 777 height 169
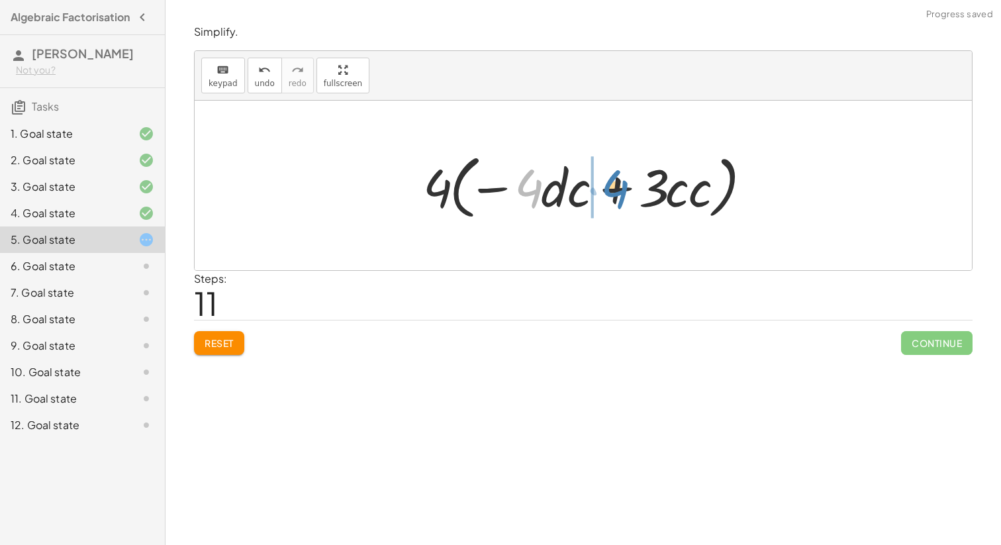
drag, startPoint x: 530, startPoint y: 193, endPoint x: 618, endPoint y: 191, distance: 88.1
click at [618, 191] on div at bounding box center [587, 186] width 343 height 76
drag, startPoint x: 485, startPoint y: 195, endPoint x: 440, endPoint y: 213, distance: 48.4
click at [440, 213] on div at bounding box center [587, 186] width 343 height 76
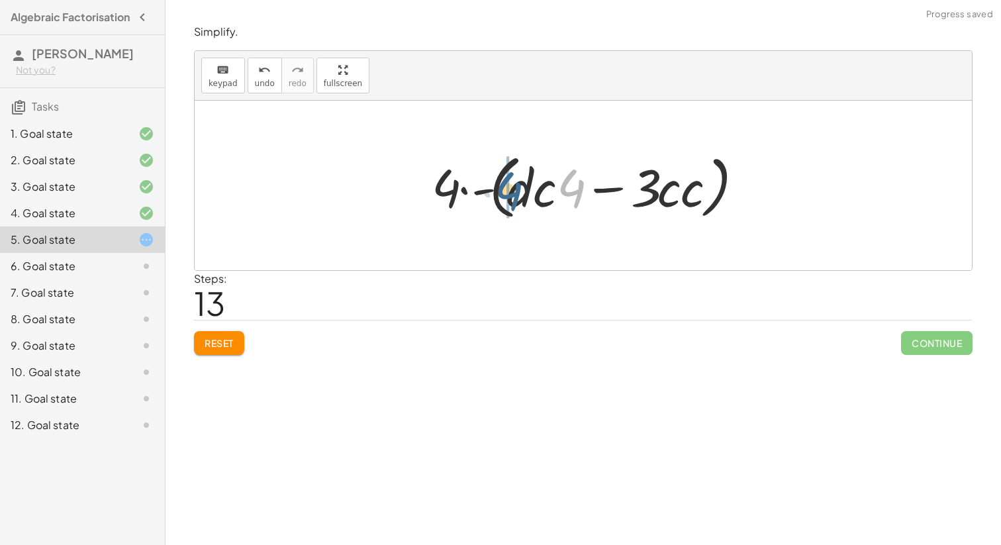
drag, startPoint x: 557, startPoint y: 186, endPoint x: 499, endPoint y: 189, distance: 57.6
click at [499, 189] on div at bounding box center [588, 186] width 326 height 76
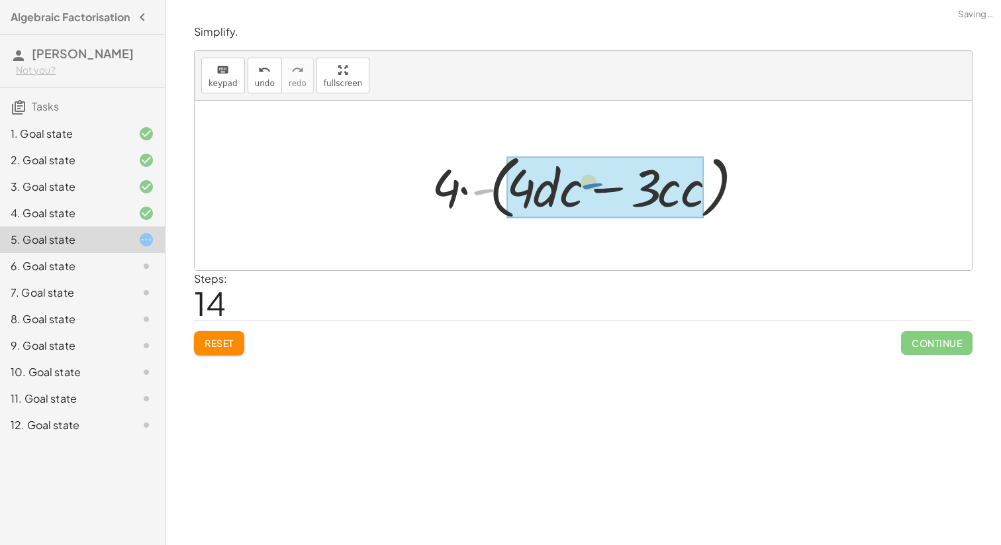
drag, startPoint x: 483, startPoint y: 191, endPoint x: 591, endPoint y: 185, distance: 108.7
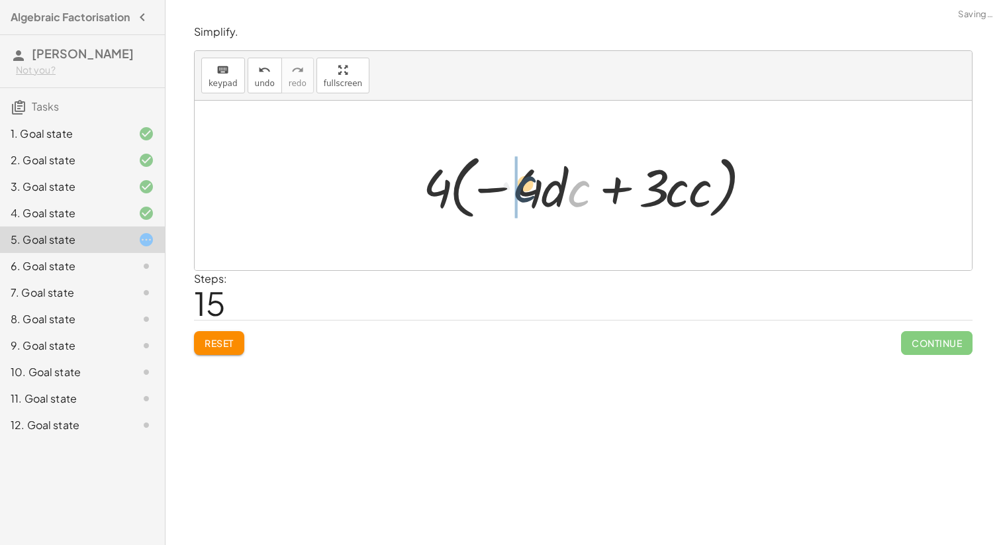
drag, startPoint x: 575, startPoint y: 191, endPoint x: 520, endPoint y: 186, distance: 55.1
click at [520, 186] on div at bounding box center [587, 186] width 343 height 76
drag, startPoint x: 571, startPoint y: 191, endPoint x: 526, endPoint y: 183, distance: 45.6
click at [526, 183] on div at bounding box center [587, 186] width 343 height 76
drag, startPoint x: 568, startPoint y: 191, endPoint x: 511, endPoint y: 191, distance: 56.9
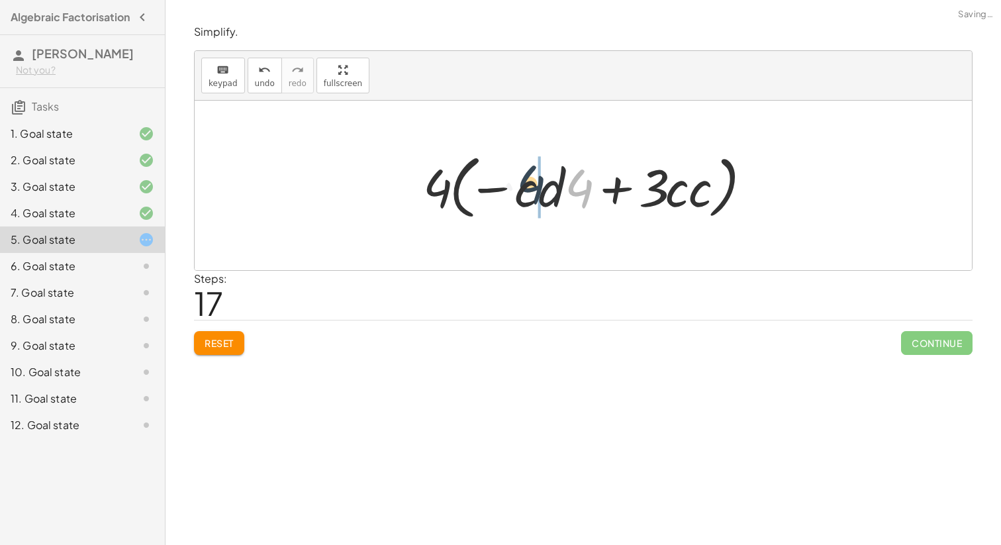
click at [511, 191] on div at bounding box center [587, 186] width 343 height 76
drag, startPoint x: 490, startPoint y: 190, endPoint x: 757, endPoint y: 195, distance: 266.8
click at [757, 196] on div at bounding box center [587, 186] width 343 height 76
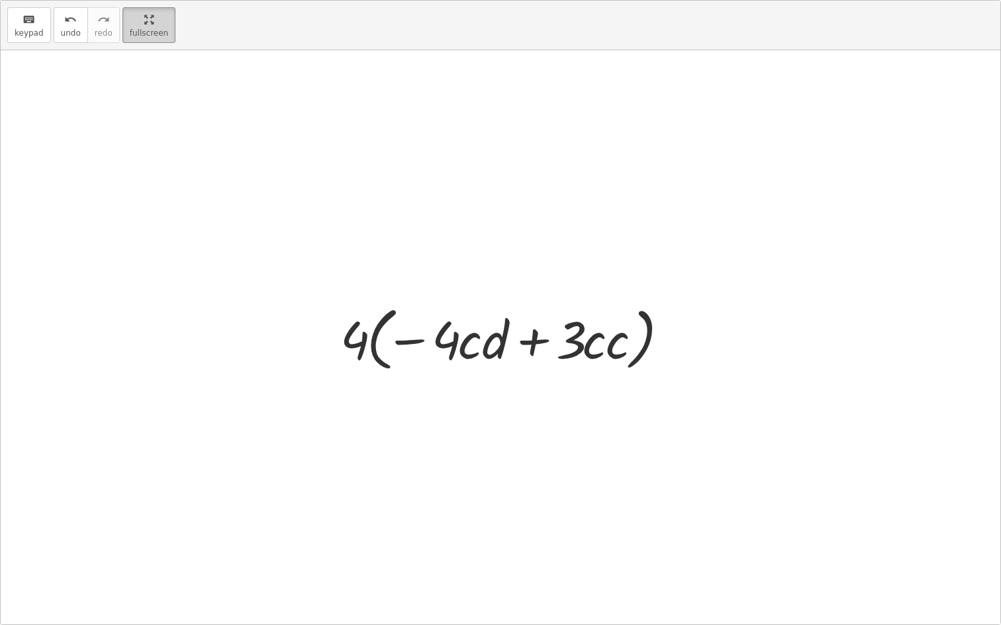
click at [346, 166] on div "keyboard keypad undo undo redo redo fullscreen + · 12 · c 2 − · 16 · c · d + · …" at bounding box center [500, 313] width 999 height 624
